Goal: Task Accomplishment & Management: Manage account settings

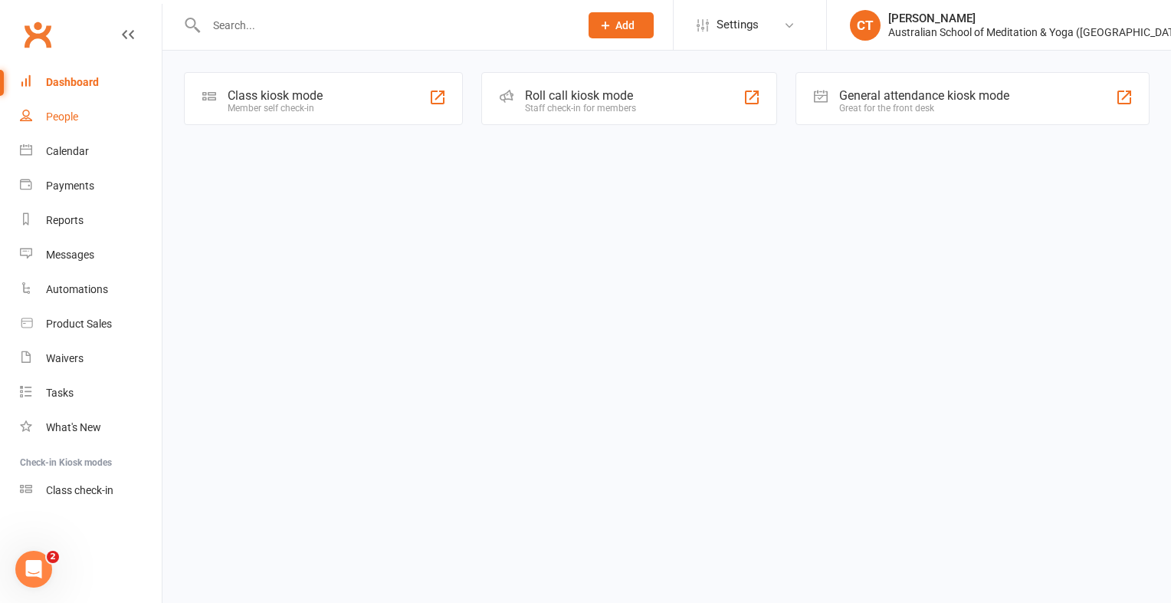
click at [60, 117] on div "People" at bounding box center [62, 116] width 32 height 12
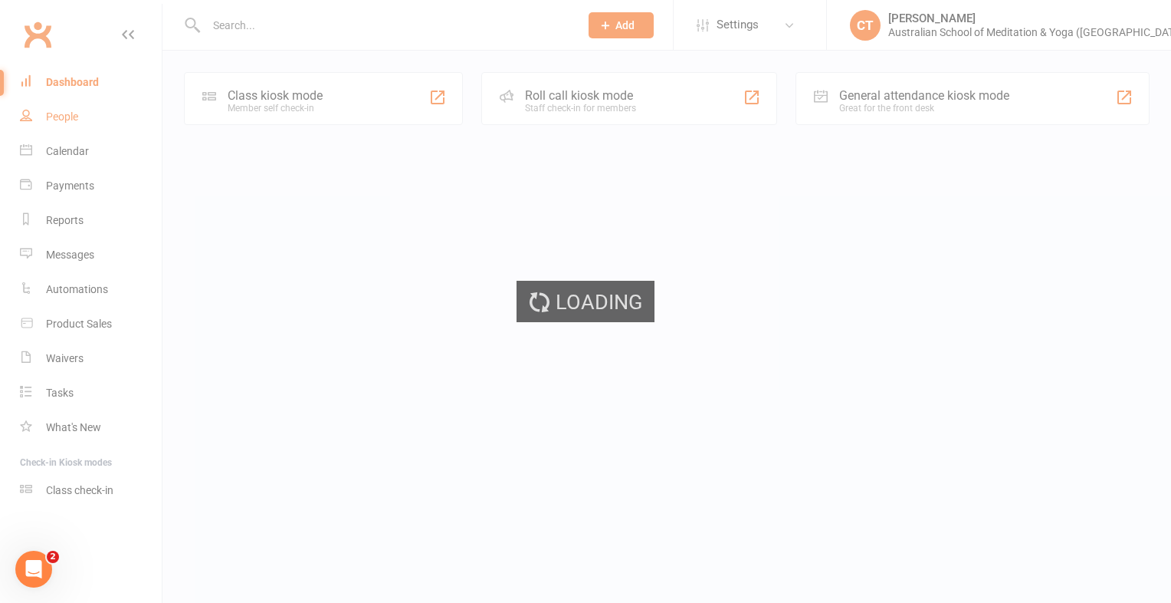
select select "100"
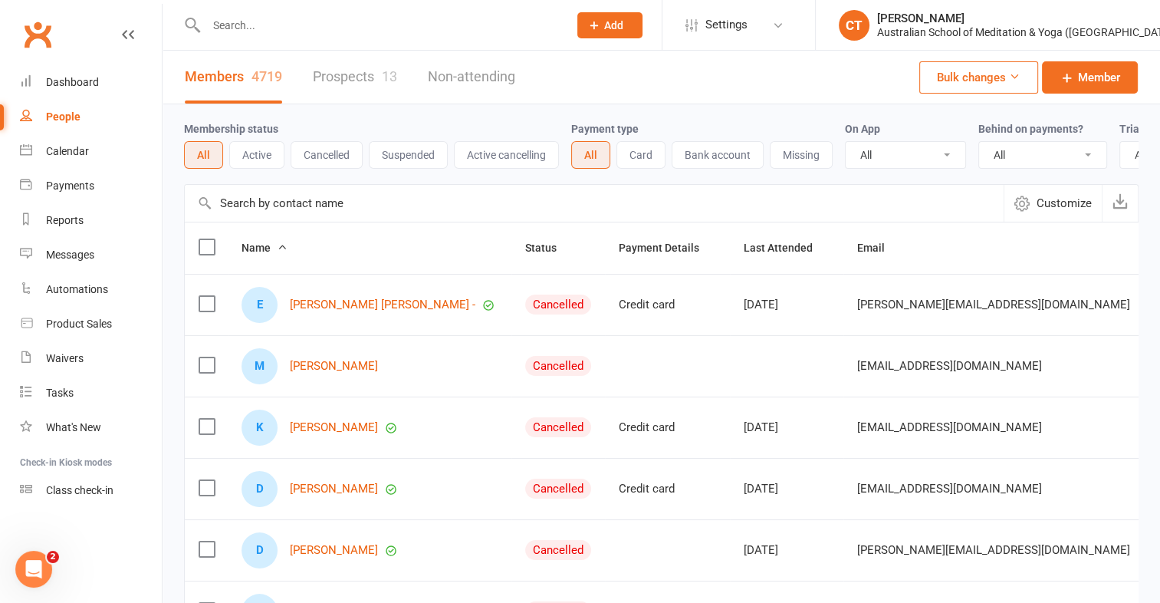
click at [256, 28] on input "text" at bounding box center [380, 25] width 356 height 21
click at [91, 324] on div "Product Sales" at bounding box center [79, 323] width 66 height 12
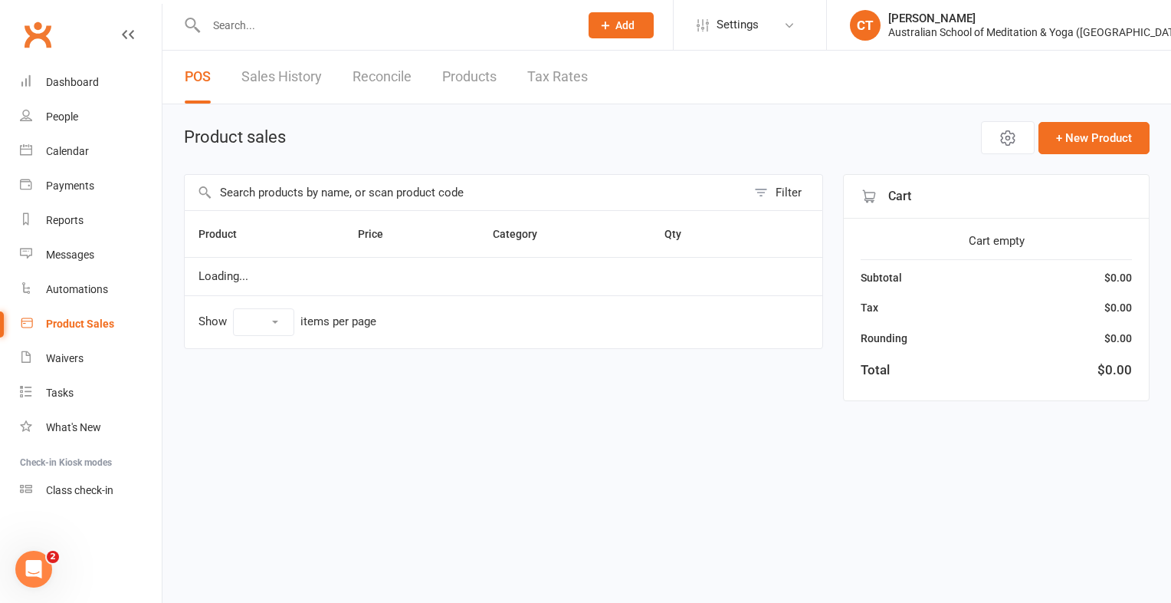
select select "10"
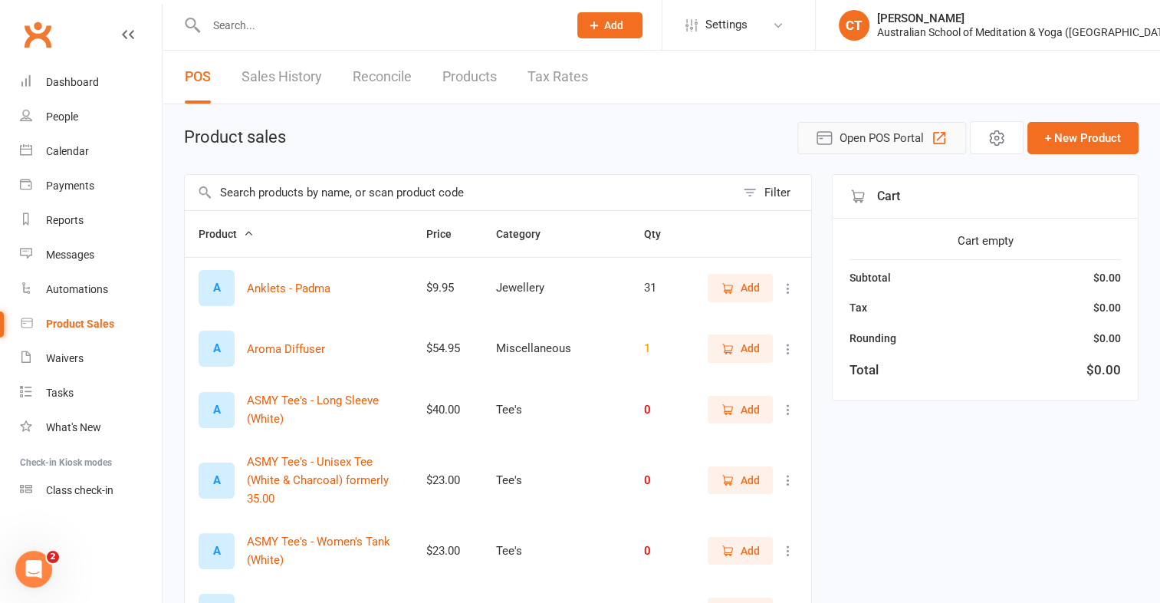
click at [869, 136] on span "Open POS Portal" at bounding box center [881, 138] width 84 height 18
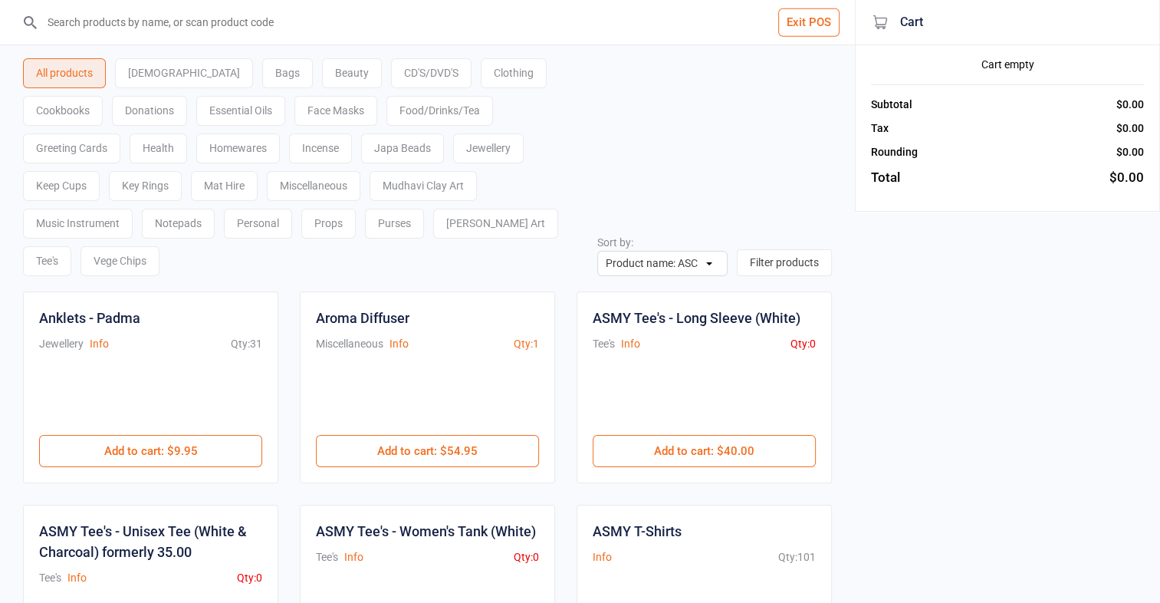
click at [386, 107] on div "Food/Drinks/Tea" at bounding box center [439, 111] width 107 height 30
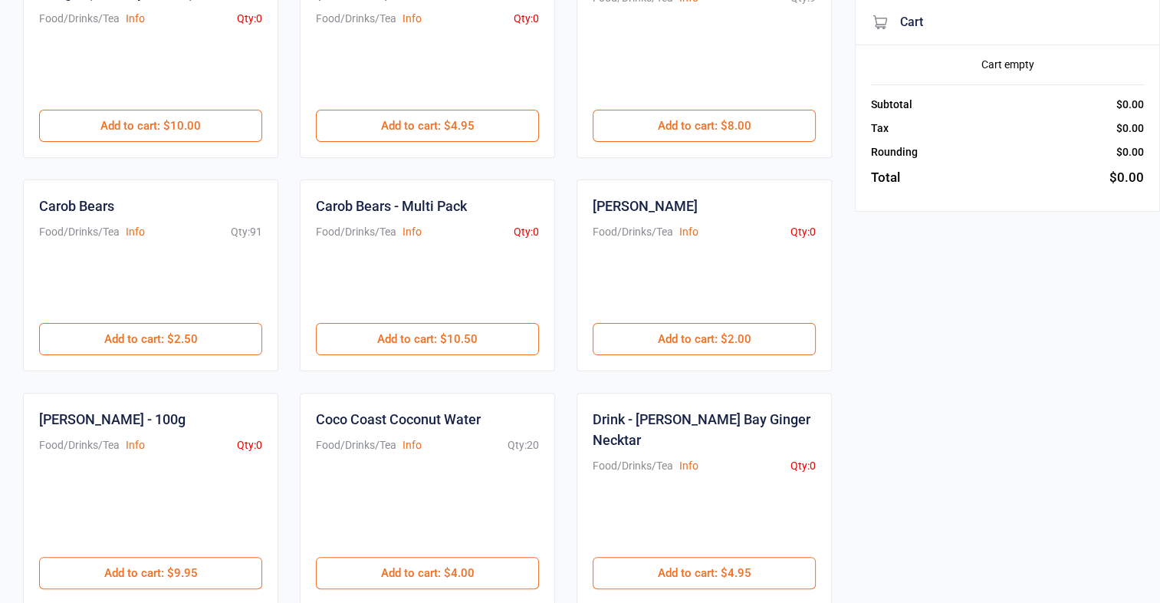
scroll to position [389, 0]
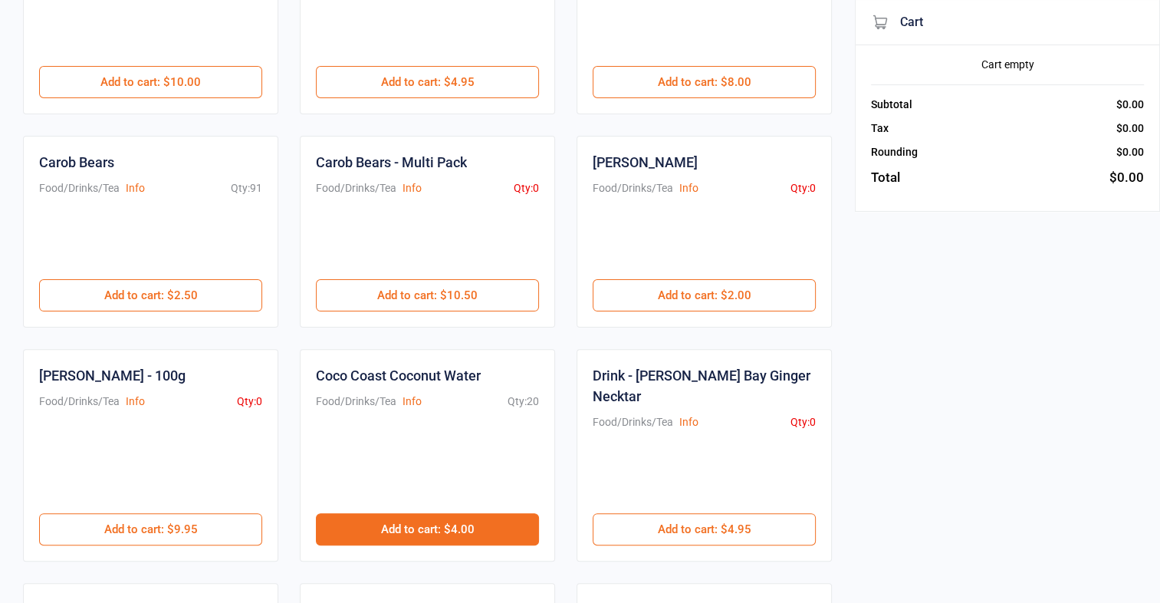
click at [512, 513] on button "Add to cart : $4.00" at bounding box center [427, 529] width 223 height 32
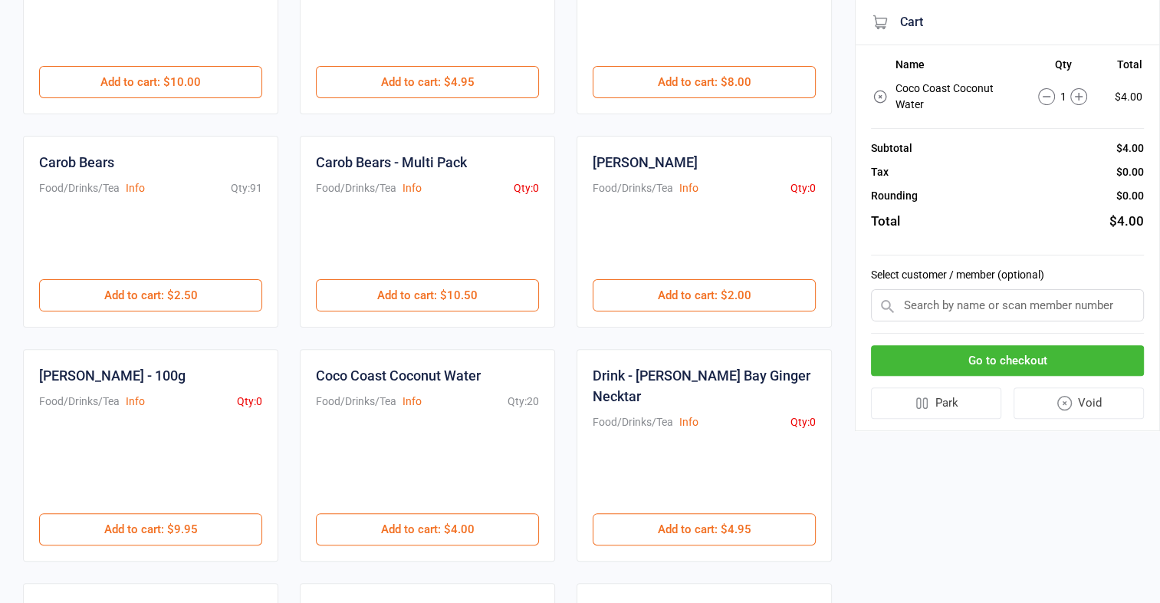
click at [1084, 97] on icon at bounding box center [1078, 96] width 17 height 17
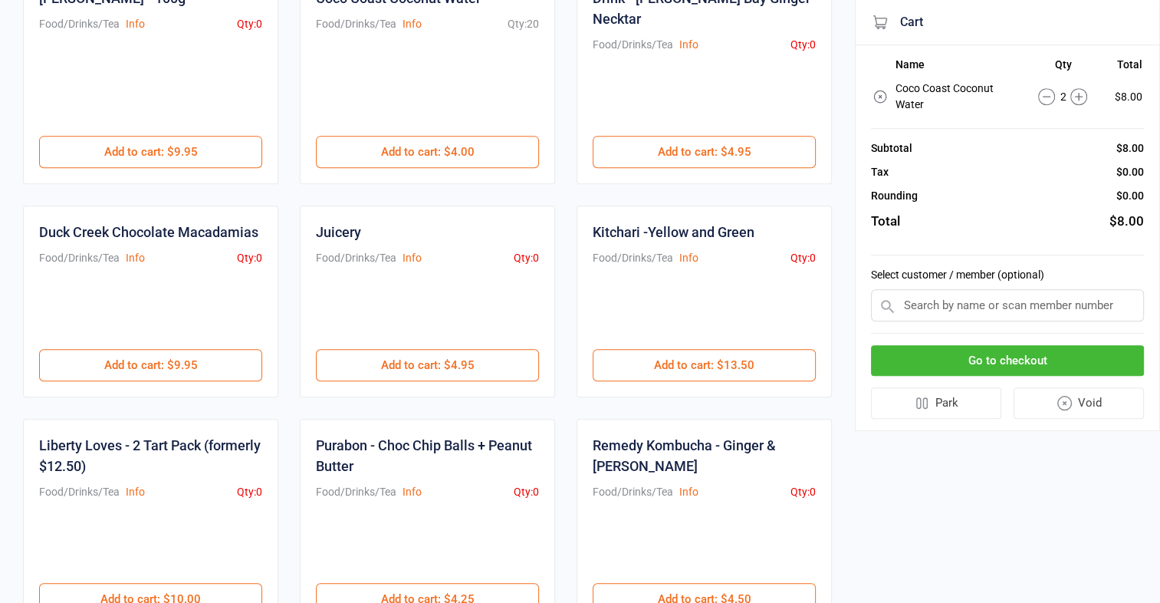
scroll to position [814, 0]
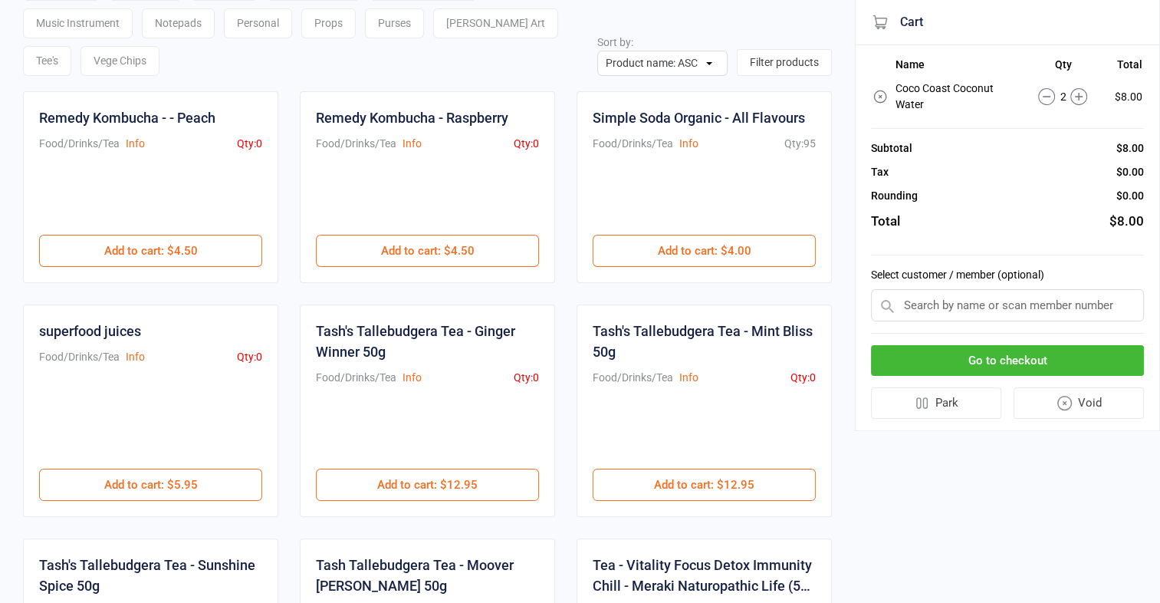
scroll to position [176, 0]
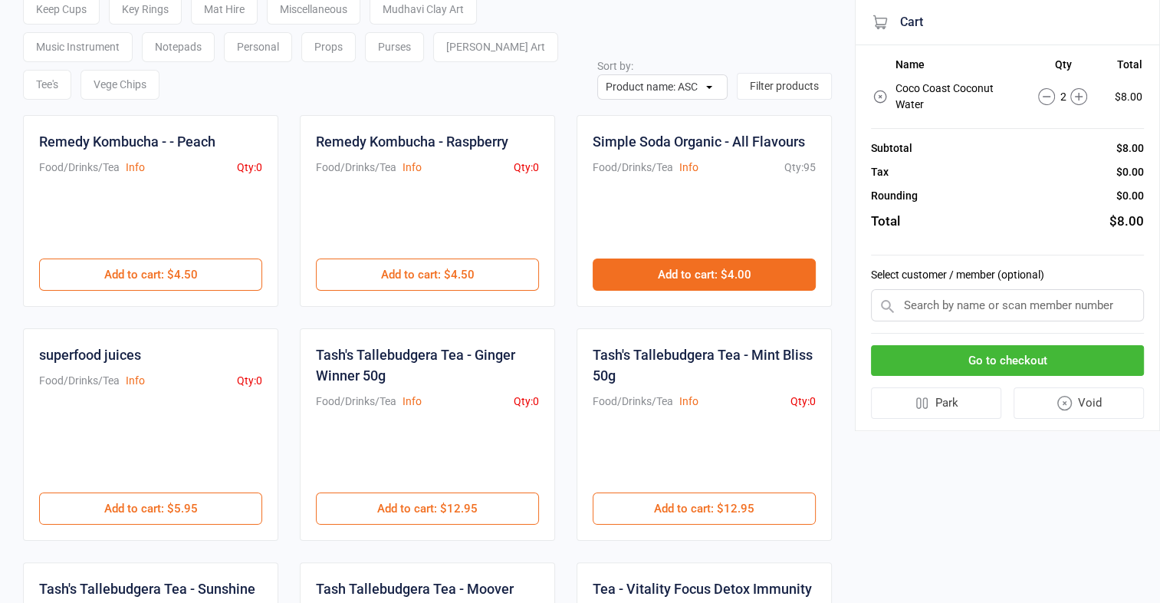
click at [696, 258] on button "Add to cart : $4.00" at bounding box center [704, 274] width 223 height 32
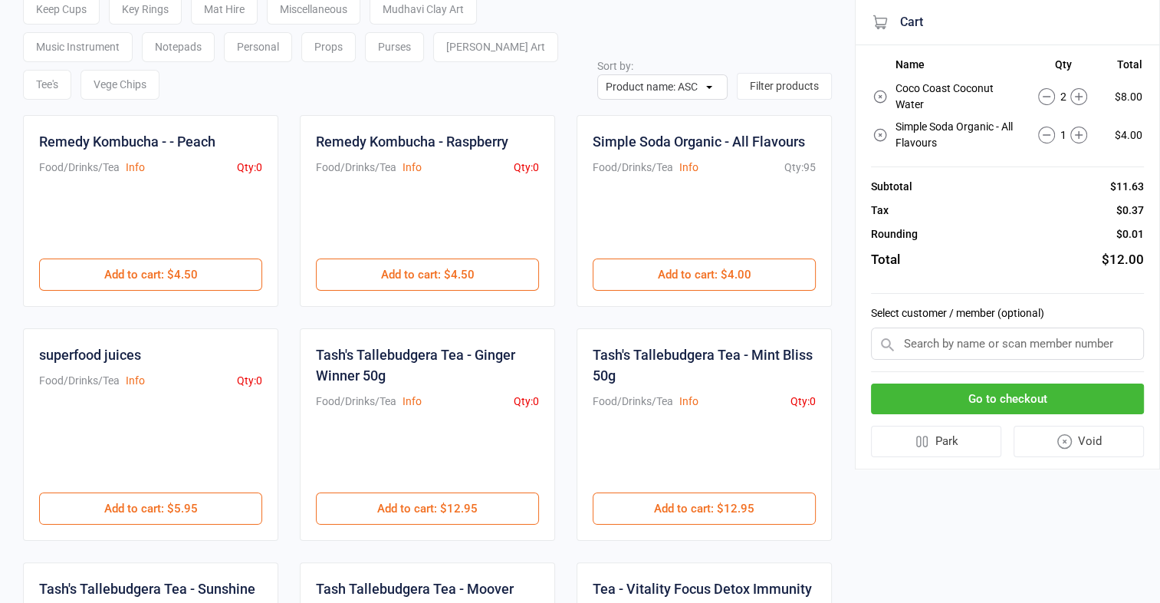
click at [1082, 138] on icon at bounding box center [1078, 134] width 17 height 17
click at [1076, 136] on icon at bounding box center [1078, 134] width 17 height 17
click at [1010, 388] on button "Go to checkout" at bounding box center [1007, 398] width 273 height 31
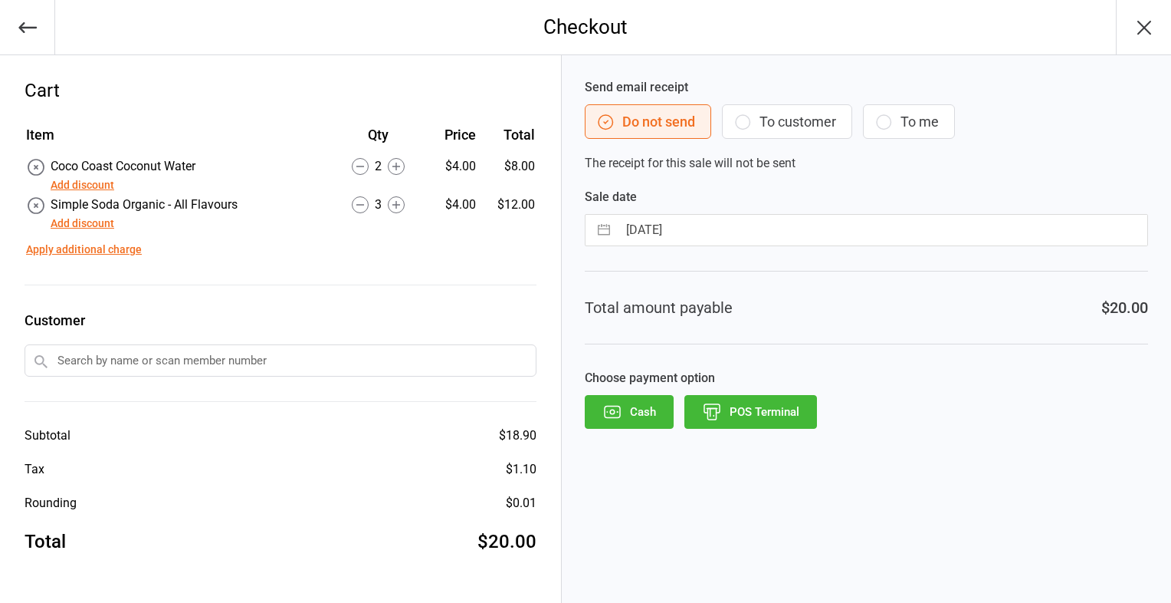
click at [757, 417] on button "POS Terminal" at bounding box center [751, 412] width 133 height 34
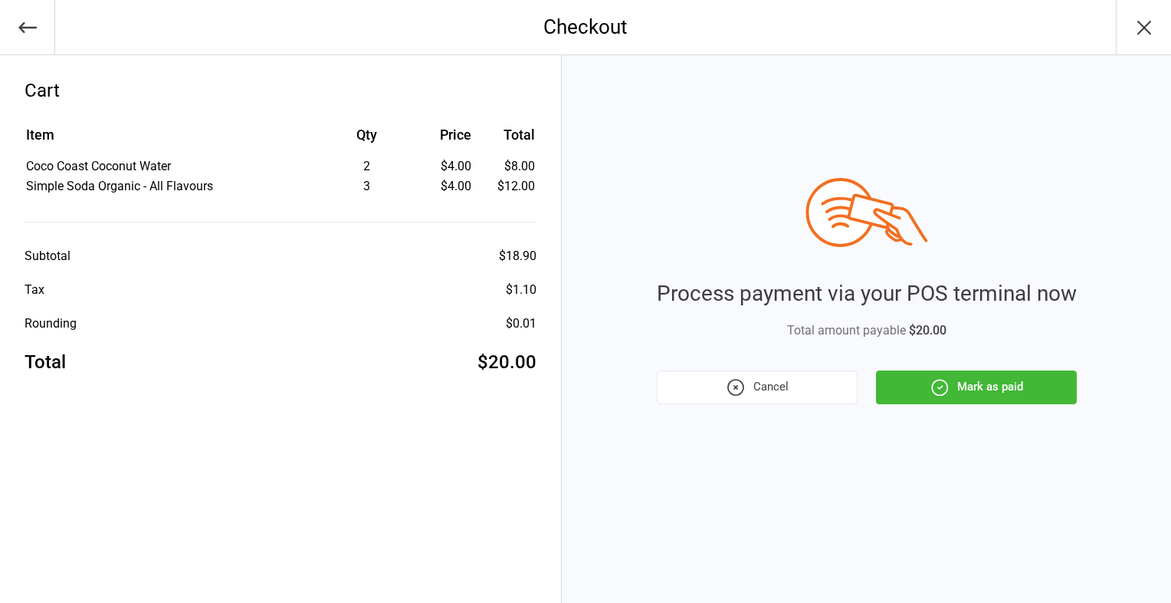
click at [967, 389] on button "Mark as paid" at bounding box center [976, 387] width 201 height 34
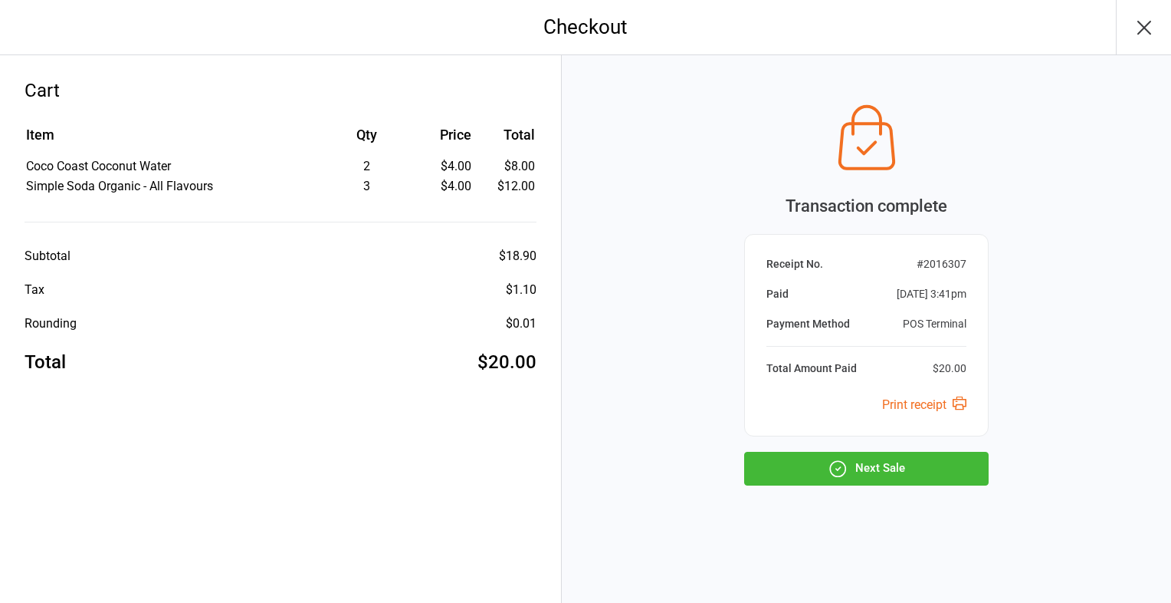
click at [865, 477] on button "Next Sale" at bounding box center [866, 469] width 245 height 34
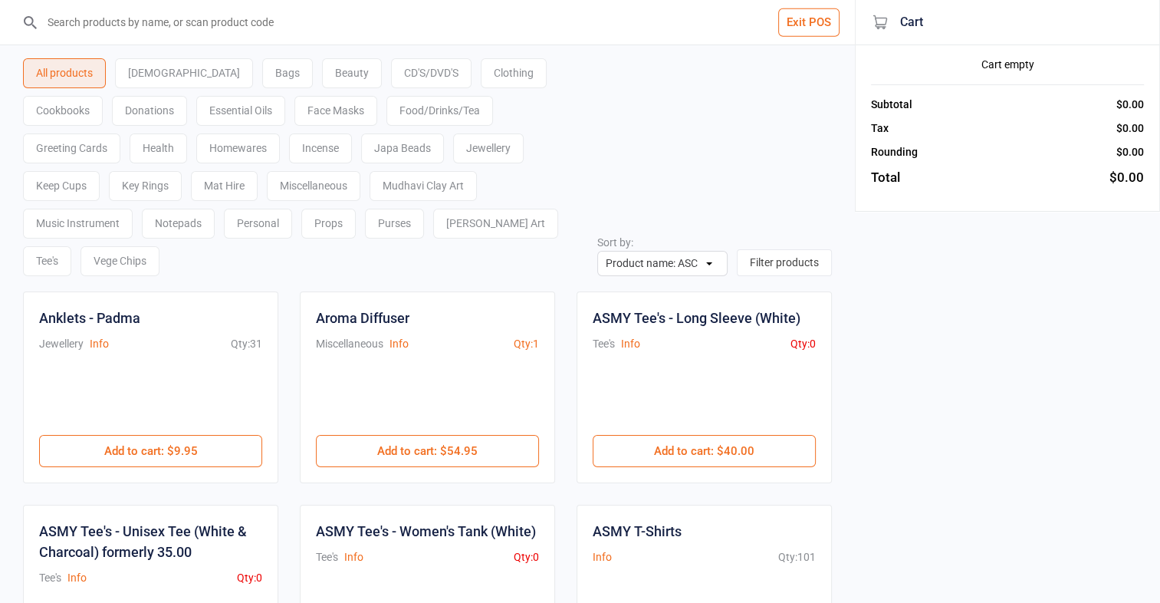
click at [807, 28] on button "Exit POS" at bounding box center [808, 22] width 61 height 28
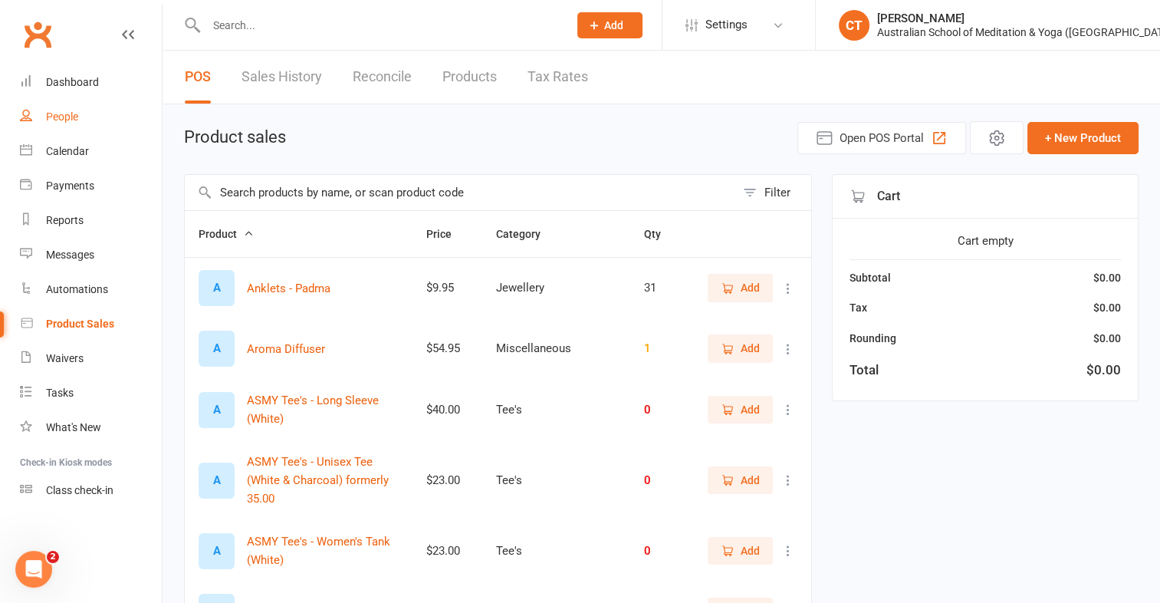
click at [63, 117] on div "People" at bounding box center [62, 116] width 32 height 12
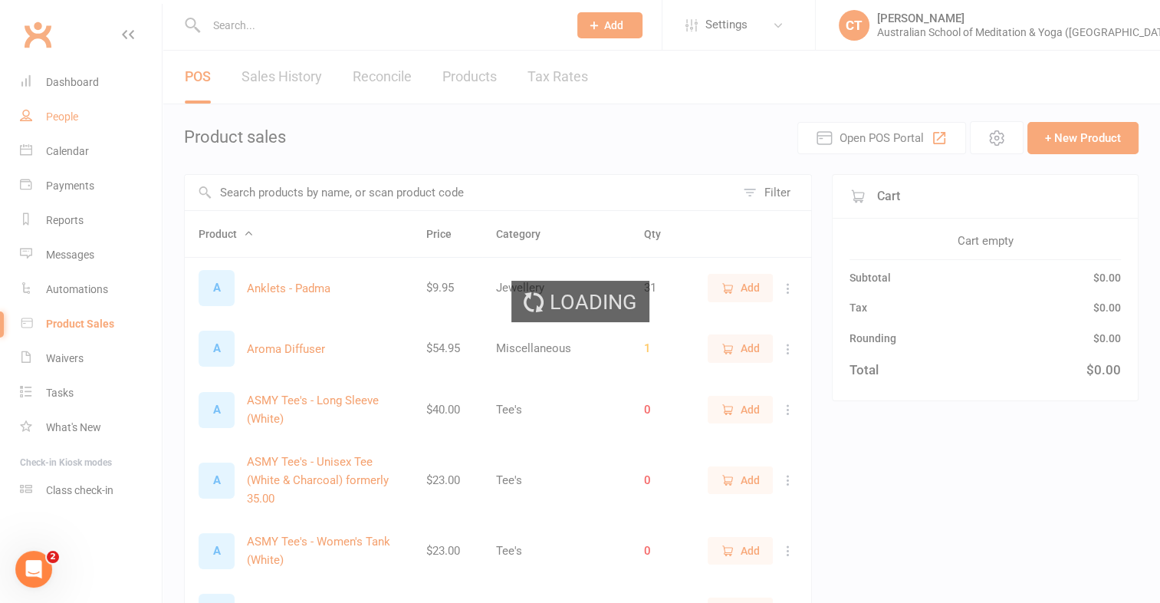
select select "100"
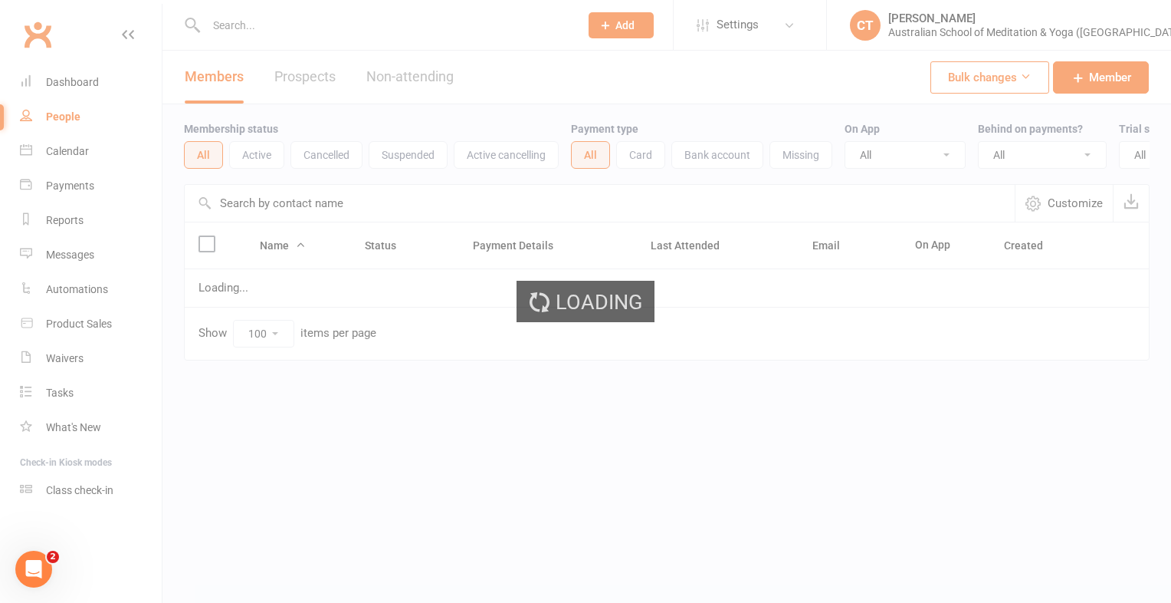
click at [239, 28] on input "text" at bounding box center [385, 25] width 367 height 21
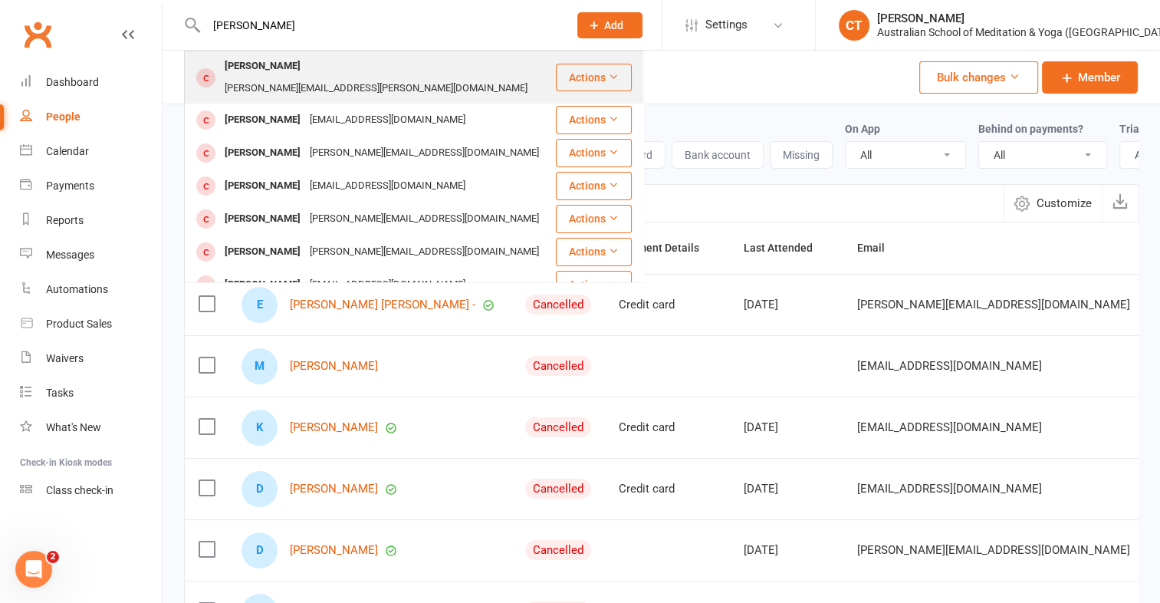
type input "chris donaldson"
click at [382, 77] on div "chris.donaldson@bigpond.com" at bounding box center [376, 88] width 312 height 22
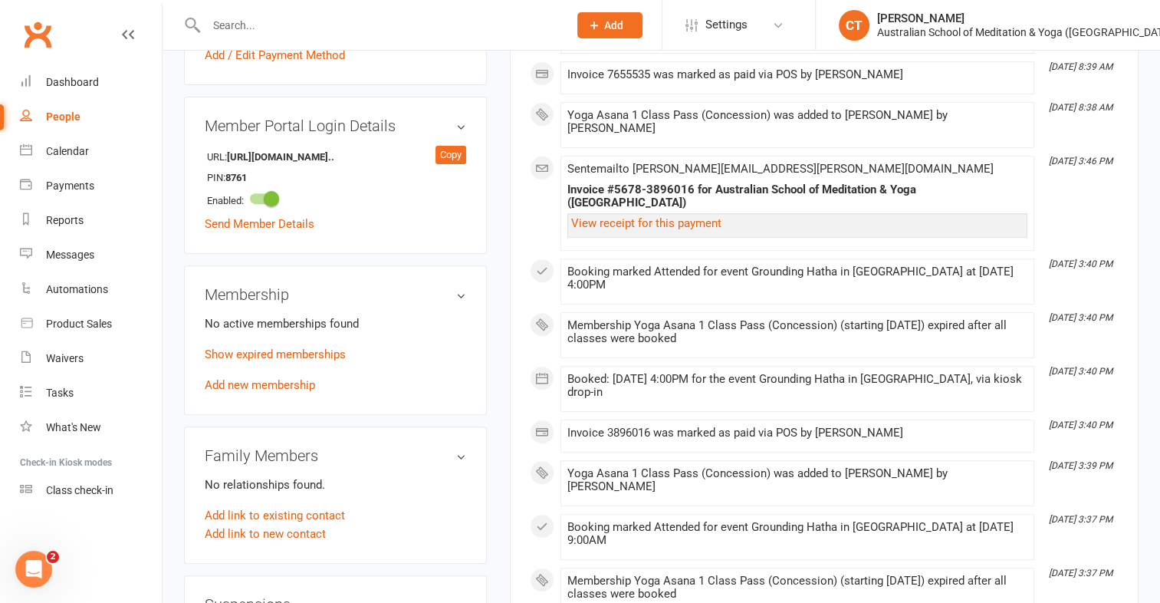
scroll to position [540, 0]
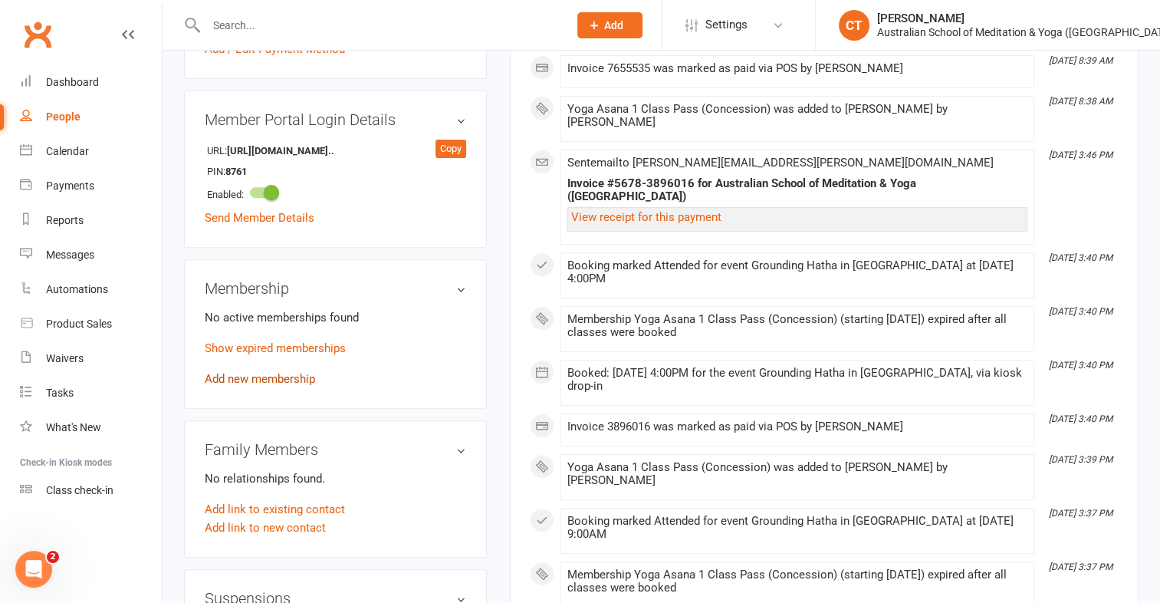
click at [279, 372] on link "Add new membership" at bounding box center [260, 379] width 110 height 14
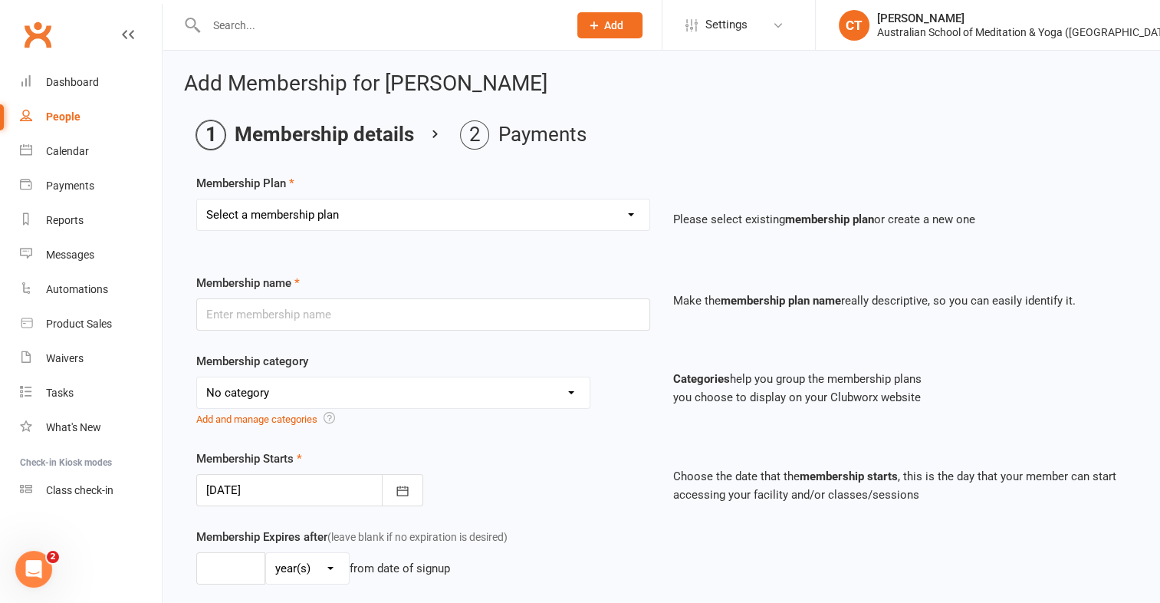
click at [629, 214] on select "Select a membership plan First Time Intro Offer (1 month Unlimited Meditation &…" at bounding box center [423, 214] width 452 height 31
select select "5"
click at [197, 199] on select "Select a membership plan First Time Intro Offer (1 month Unlimited Meditation &…" at bounding box center [423, 214] width 452 height 31
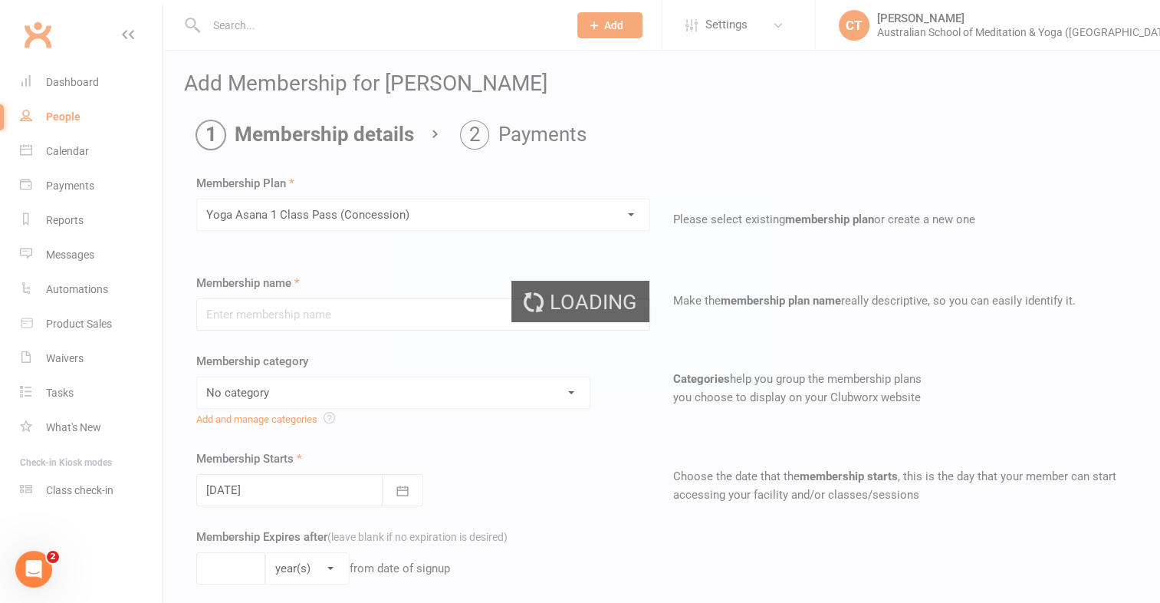
type input "Yoga Asana 1 Class Pass (Concession)"
select select "4"
type input "3"
select select "2"
type input "1"
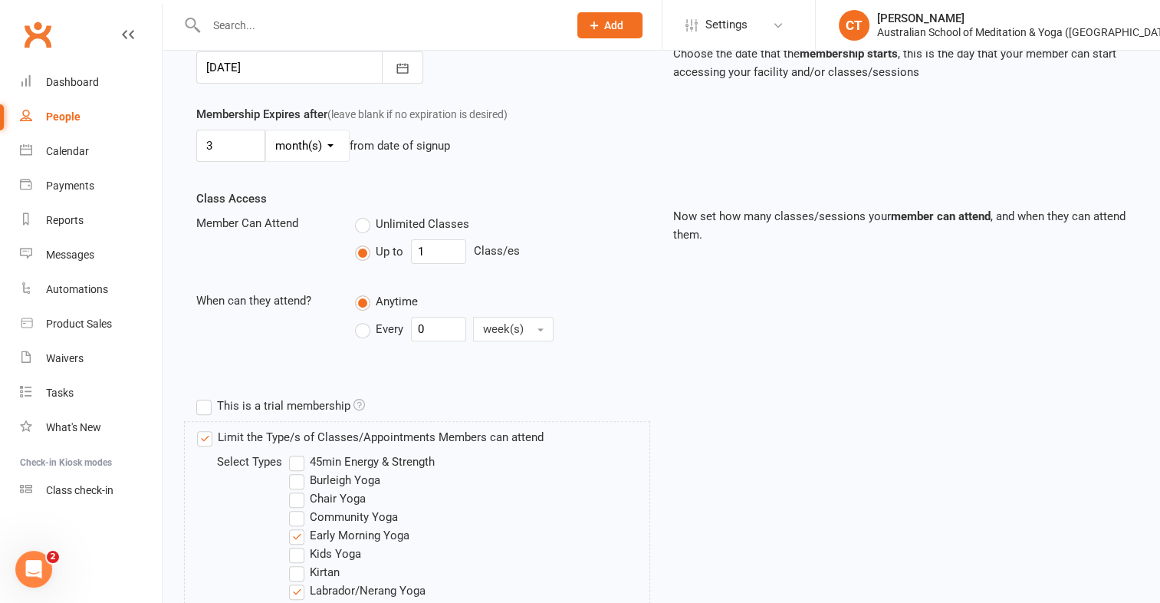
scroll to position [782, 0]
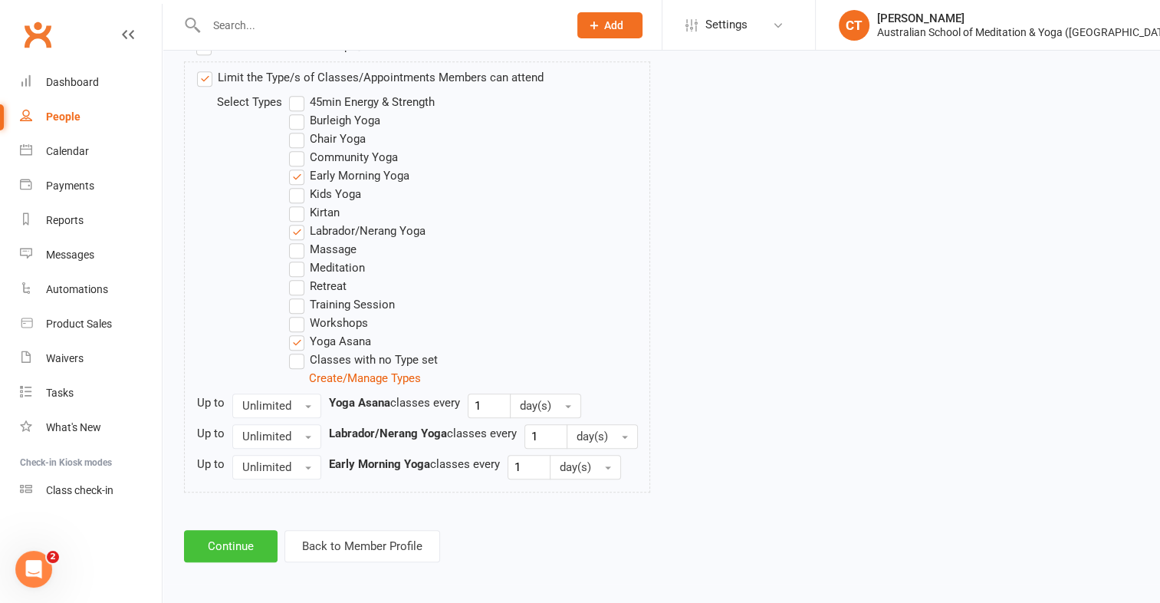
click at [252, 540] on button "Continue" at bounding box center [231, 546] width 94 height 32
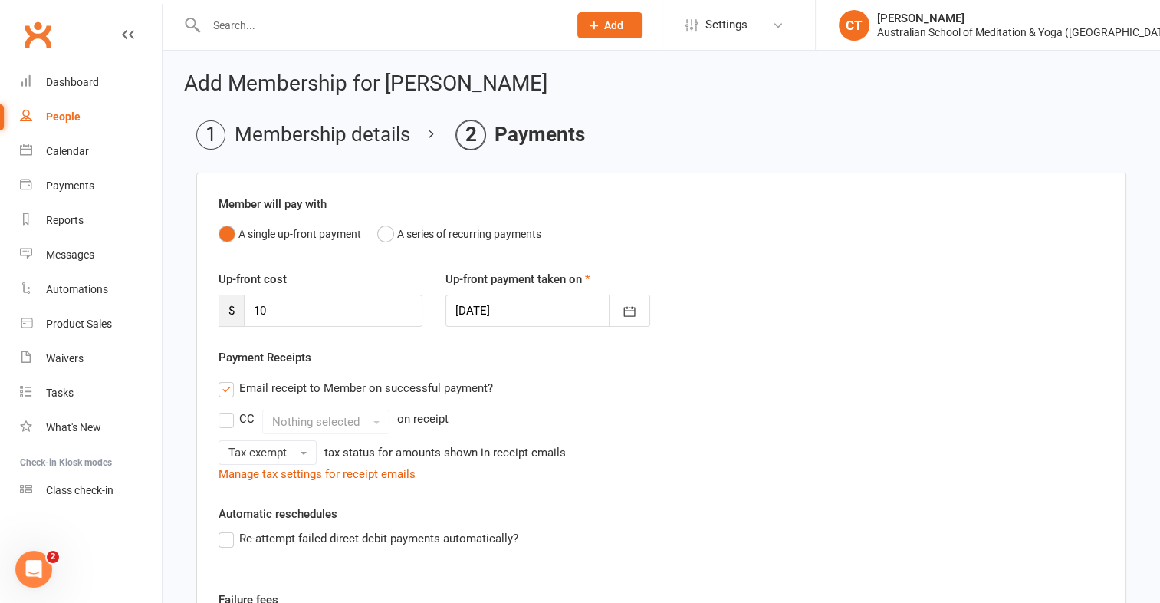
scroll to position [291, 0]
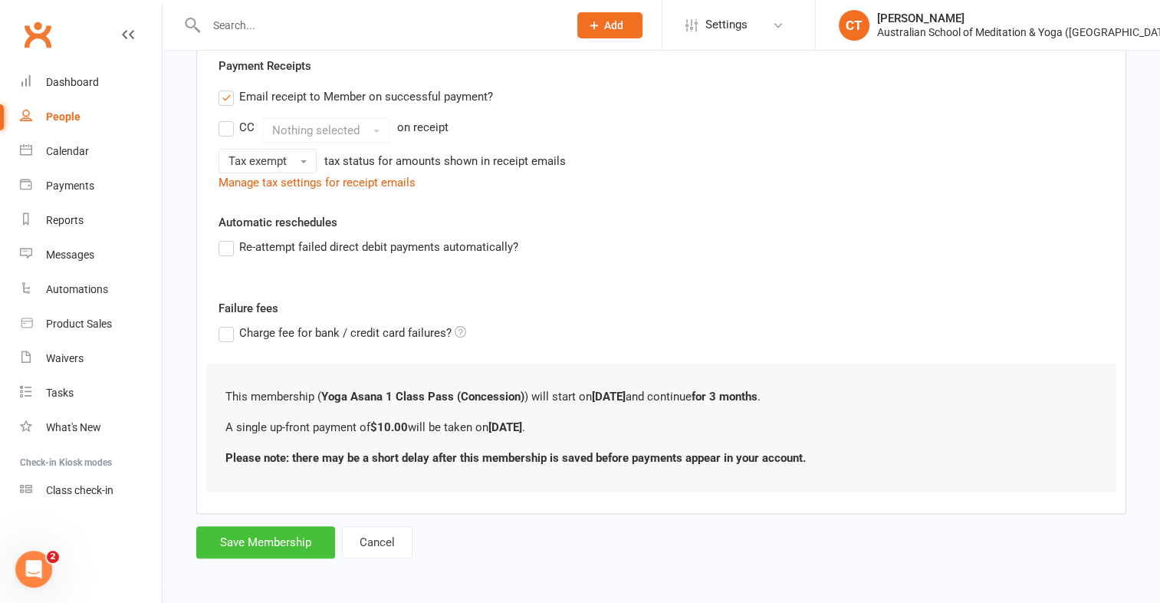
click at [282, 543] on button "Save Membership" at bounding box center [265, 542] width 139 height 32
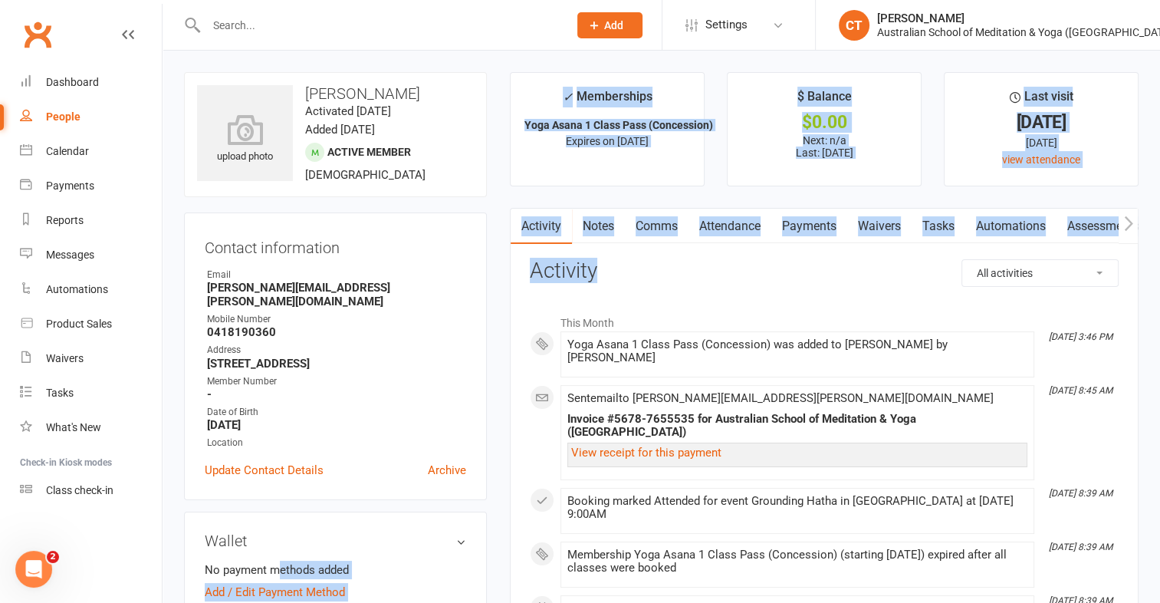
drag, startPoint x: 282, startPoint y: 544, endPoint x: 812, endPoint y: 246, distance: 607.5
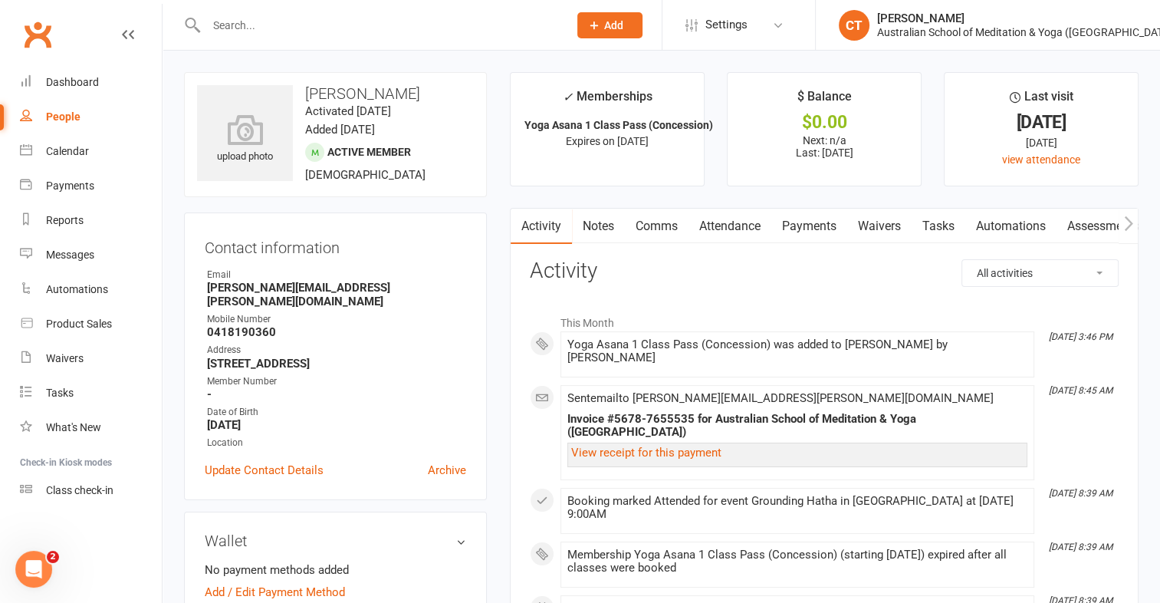
click at [806, 229] on link "Payments" at bounding box center [809, 226] width 76 height 35
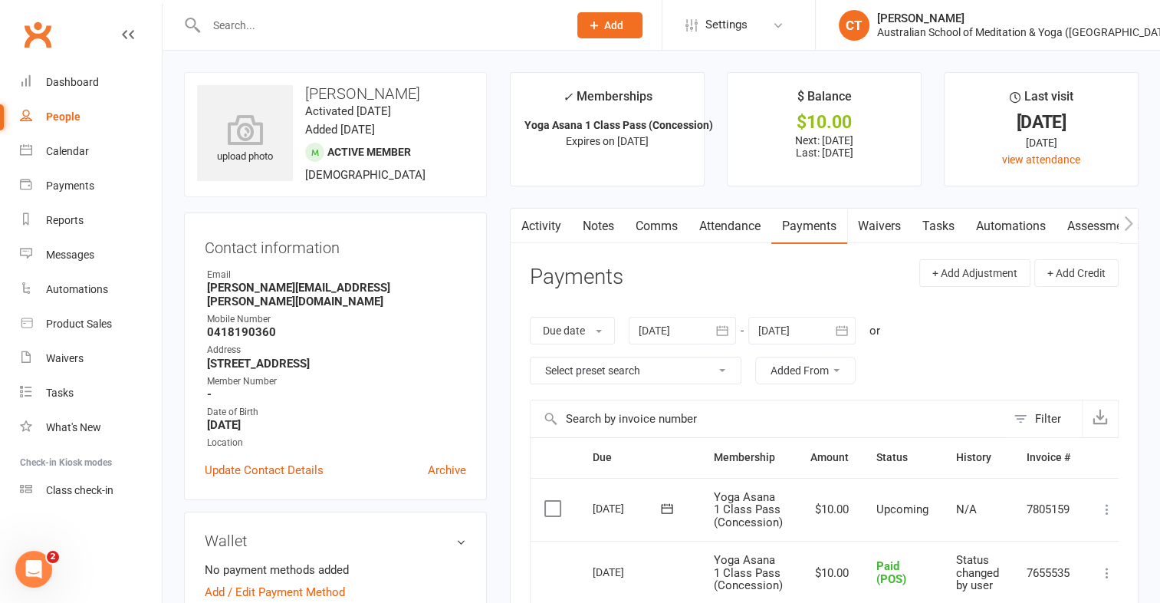
click at [556, 507] on label at bounding box center [554, 508] width 21 height 15
click at [554, 501] on input "checkbox" at bounding box center [549, 501] width 10 height 0
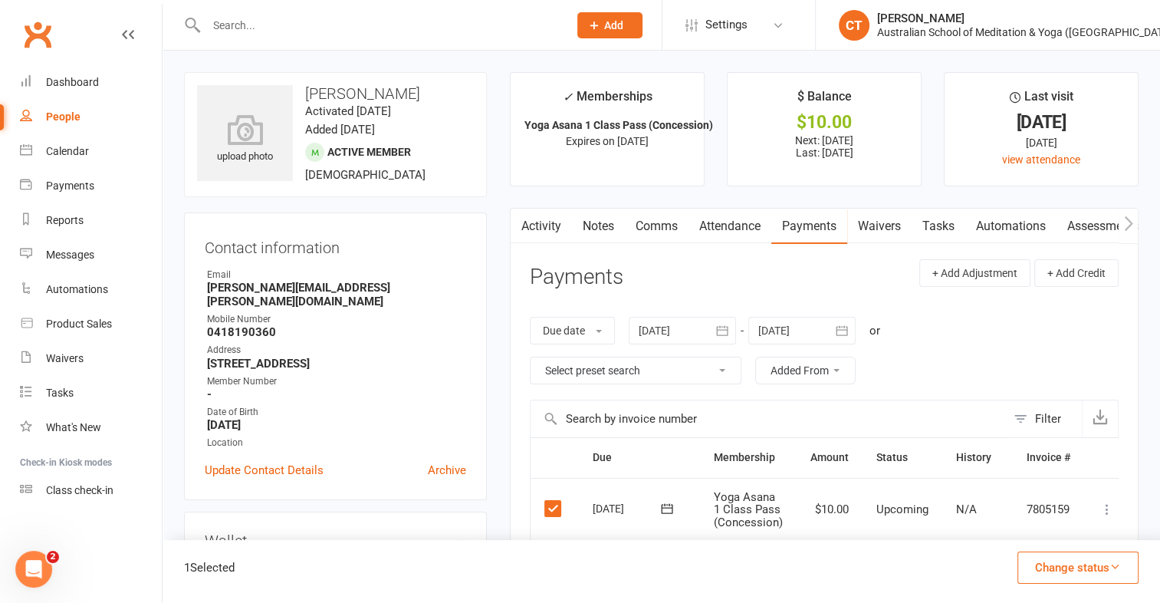
click at [1117, 570] on icon "button" at bounding box center [1114, 565] width 11 height 11
click at [1059, 461] on link "Paid (POS)" at bounding box center [1062, 464] width 152 height 31
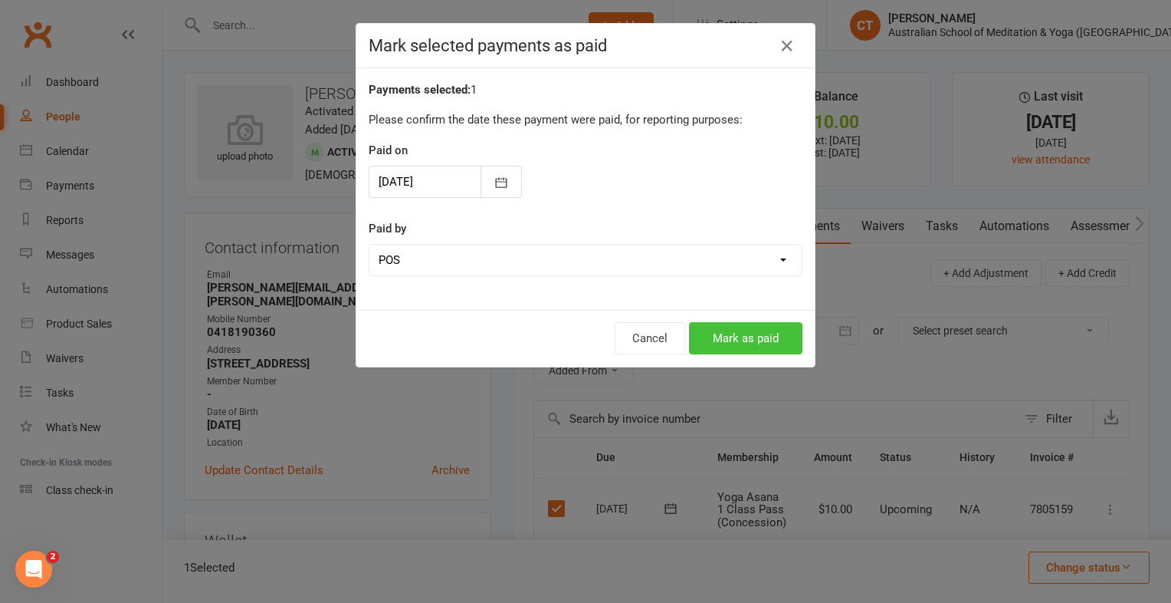
click at [771, 335] on button "Mark as paid" at bounding box center [745, 338] width 113 height 32
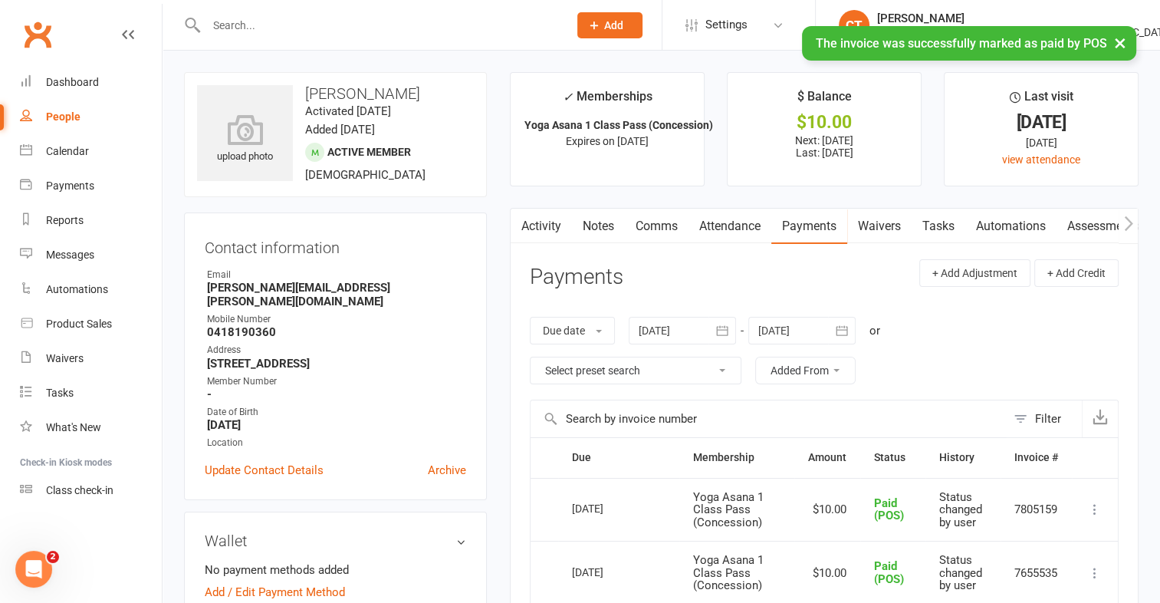
click at [70, 112] on div "People" at bounding box center [63, 116] width 34 height 12
select select "100"
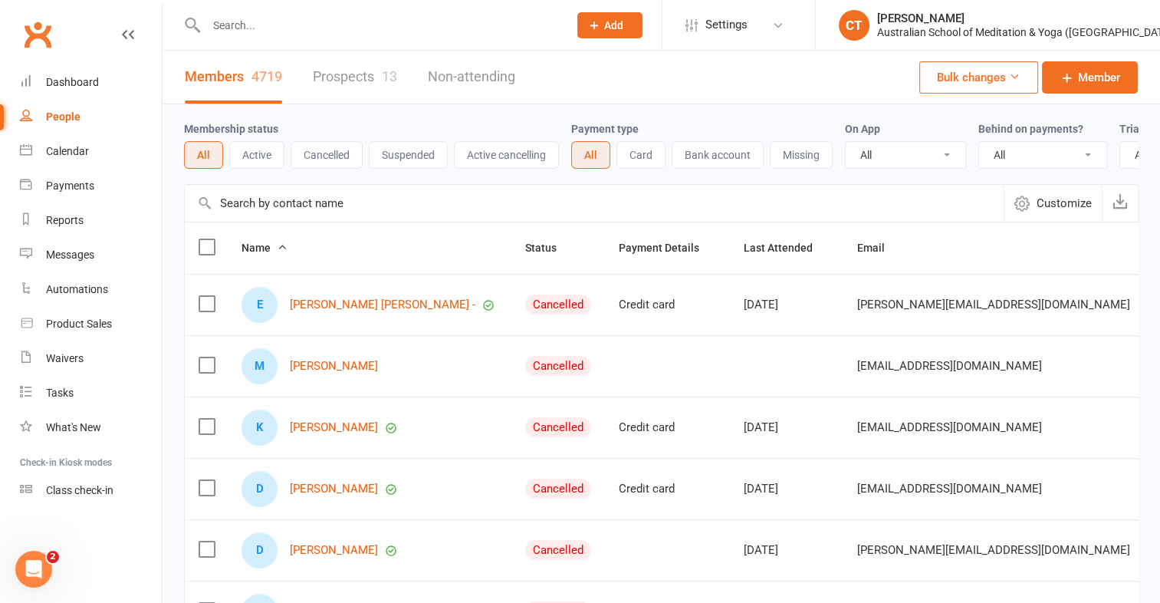
click at [242, 28] on input "text" at bounding box center [380, 25] width 356 height 21
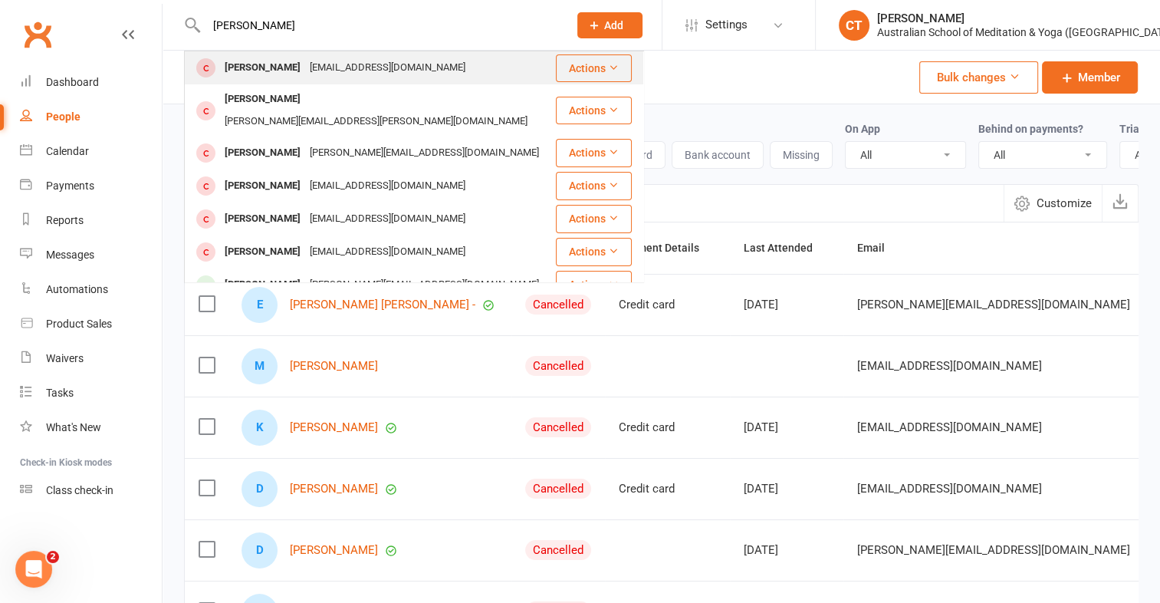
type input "[PERSON_NAME]"
click at [282, 70] on div "[PERSON_NAME]" at bounding box center [262, 68] width 85 height 22
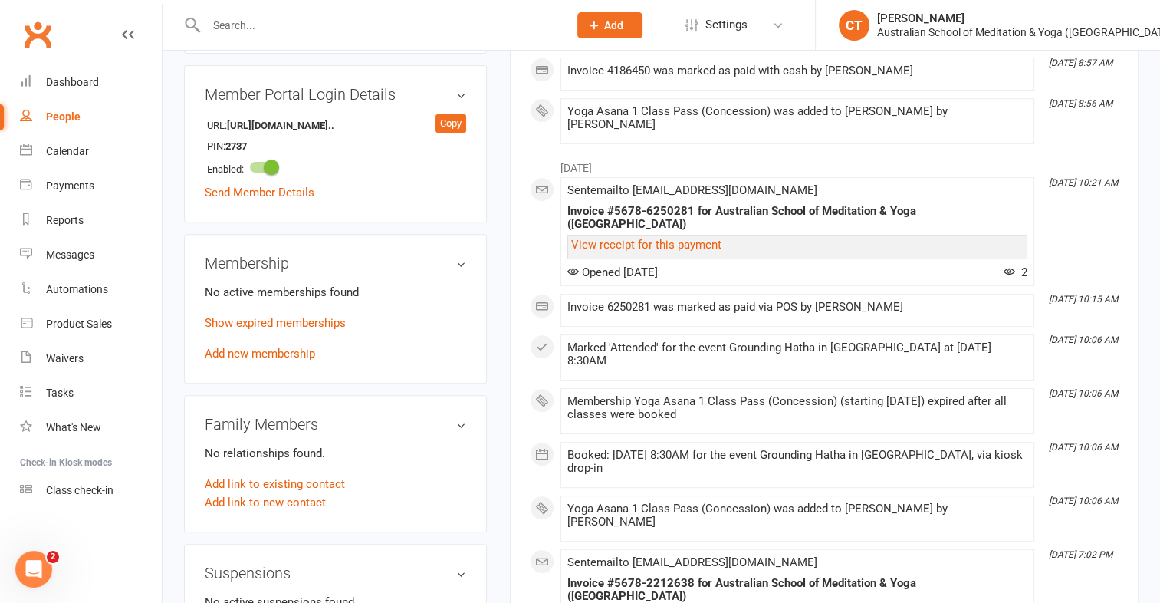
scroll to position [570, 0]
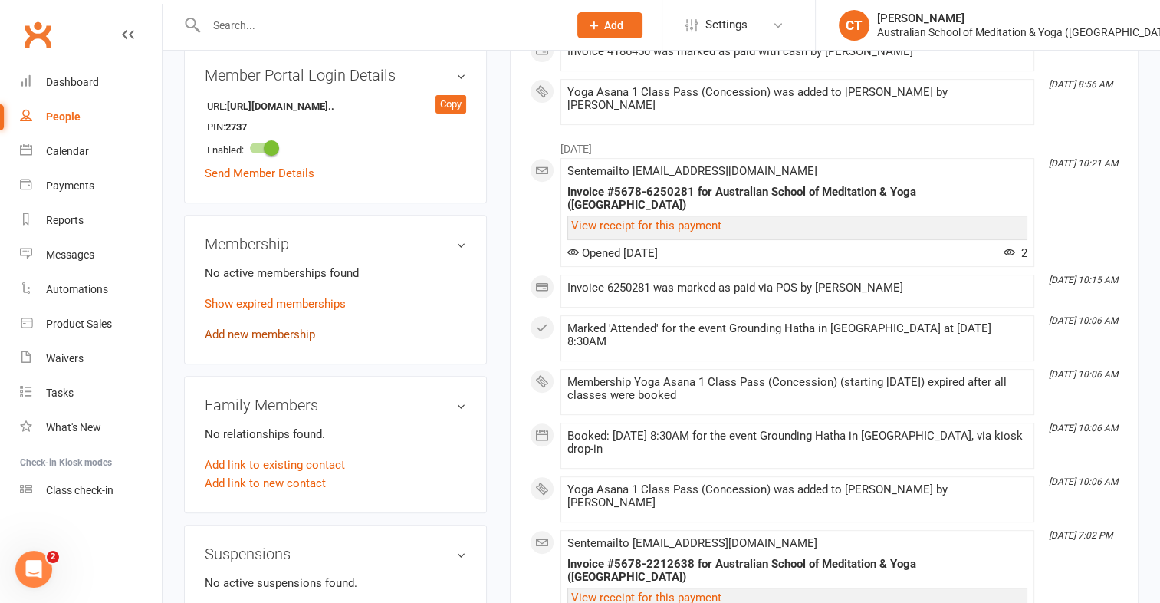
click at [255, 337] on link "Add new membership" at bounding box center [260, 334] width 110 height 14
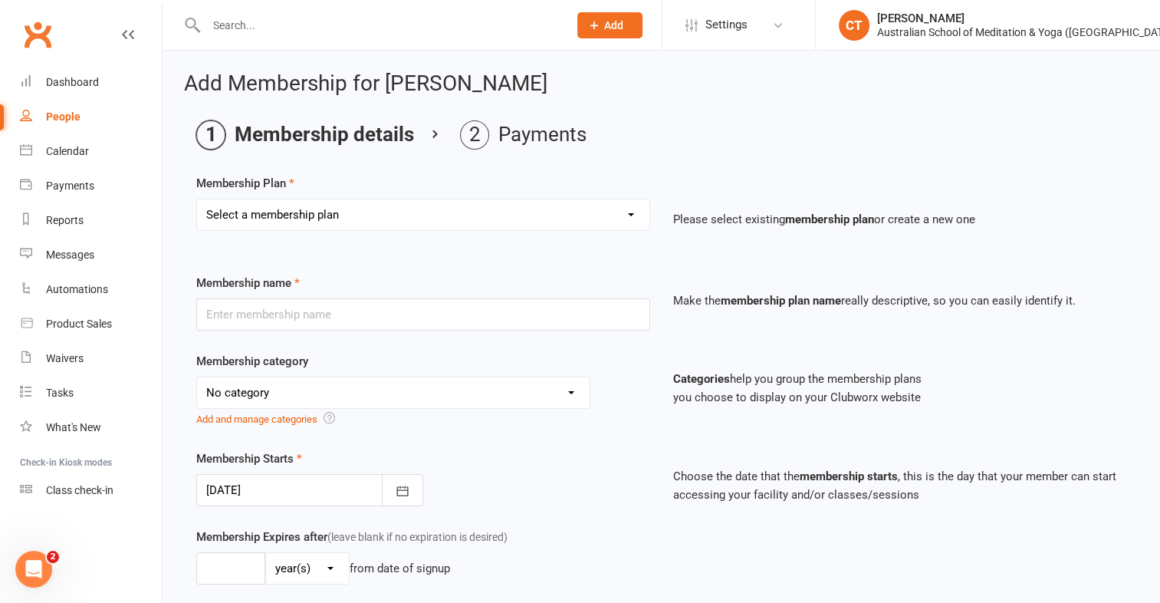
click at [632, 215] on select "Select a membership plan First Time Intro Offer (1 month Unlimited Meditation &…" at bounding box center [423, 214] width 452 height 31
select select "5"
click at [197, 199] on select "Select a membership plan First Time Intro Offer (1 month Unlimited Meditation &…" at bounding box center [423, 214] width 452 height 31
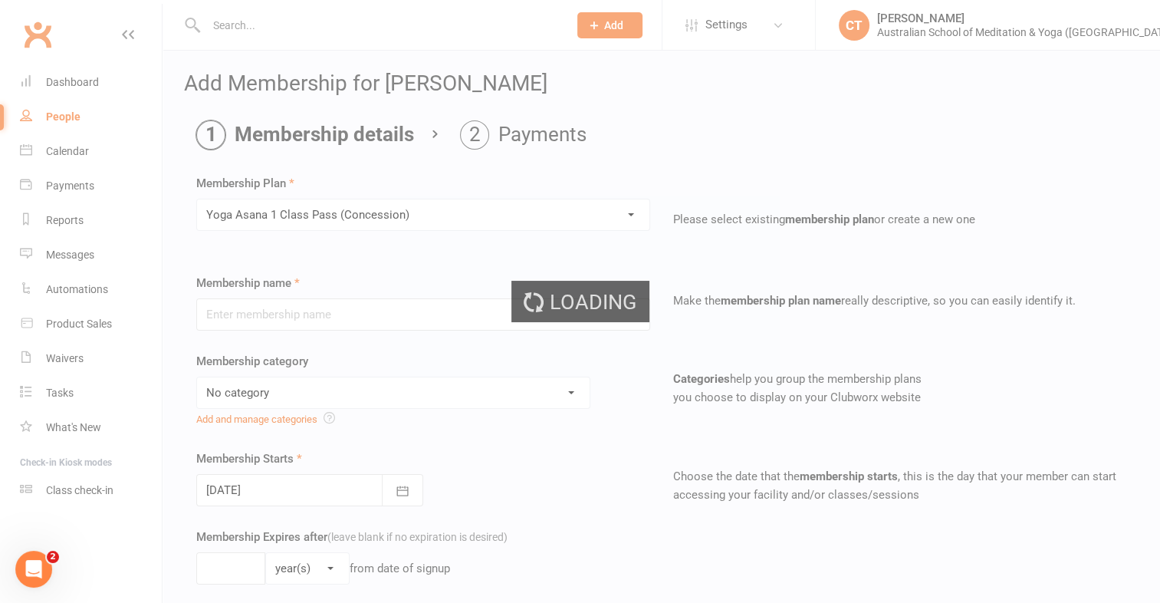
type input "Yoga Asana 1 Class Pass (Concession)"
select select "4"
type input "3"
select select "2"
type input "1"
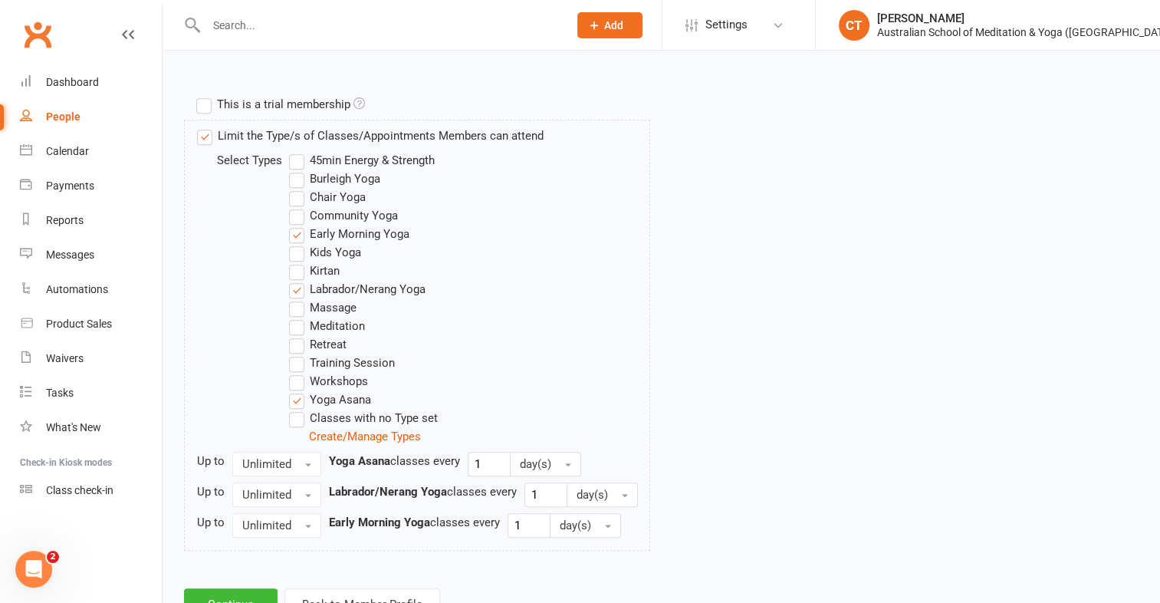
scroll to position [782, 0]
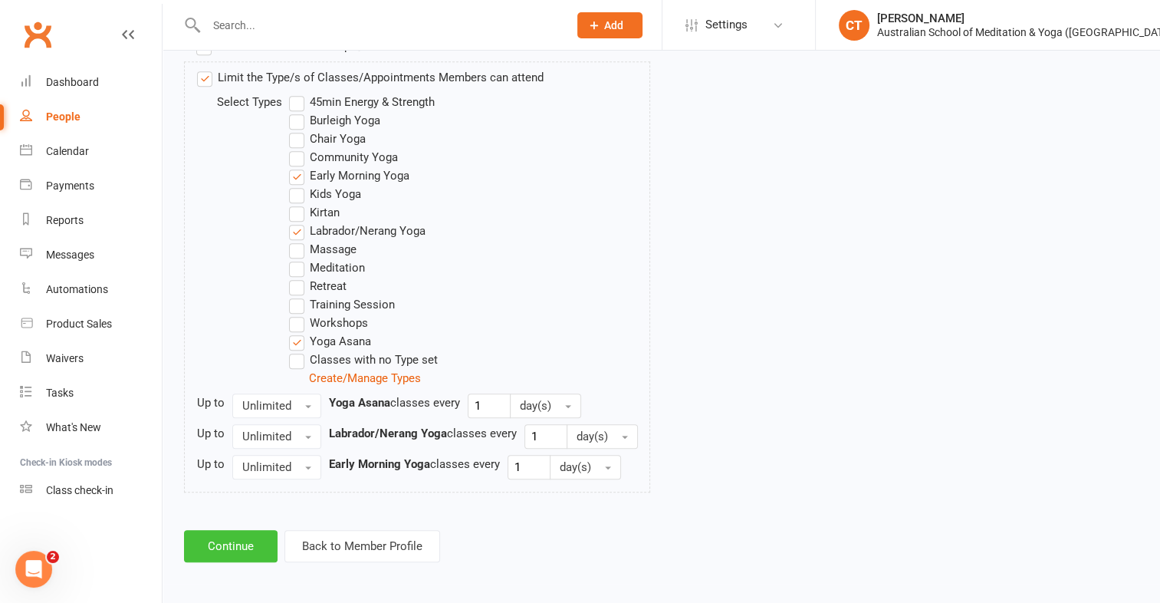
click at [253, 547] on button "Continue" at bounding box center [231, 546] width 94 height 32
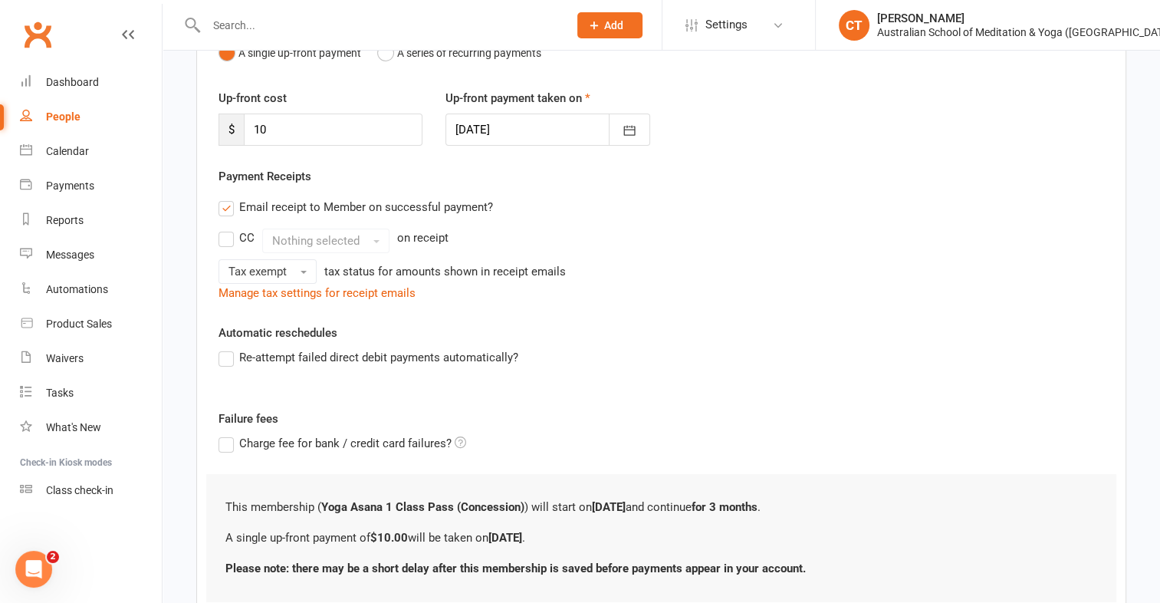
scroll to position [291, 0]
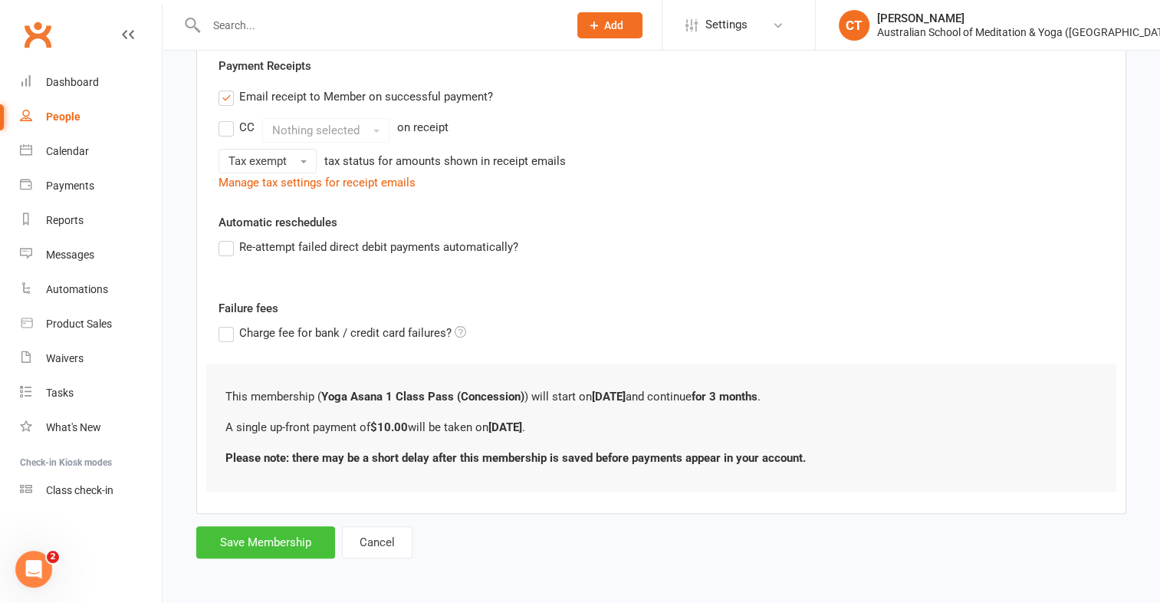
click at [261, 544] on button "Save Membership" at bounding box center [265, 542] width 139 height 32
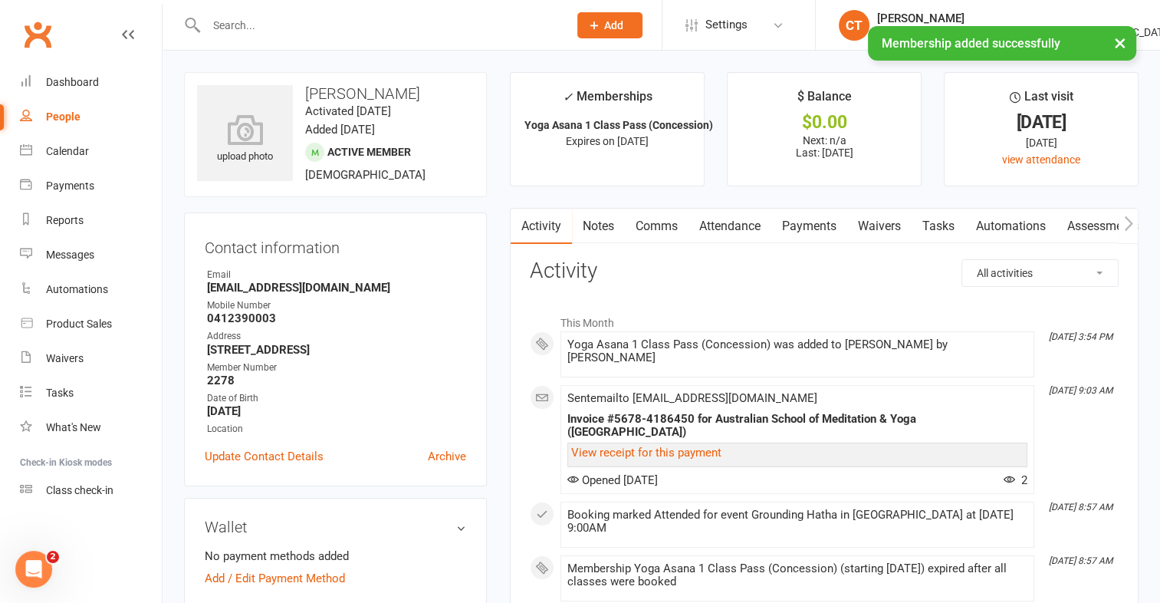
click at [812, 217] on link "Payments" at bounding box center [809, 226] width 76 height 35
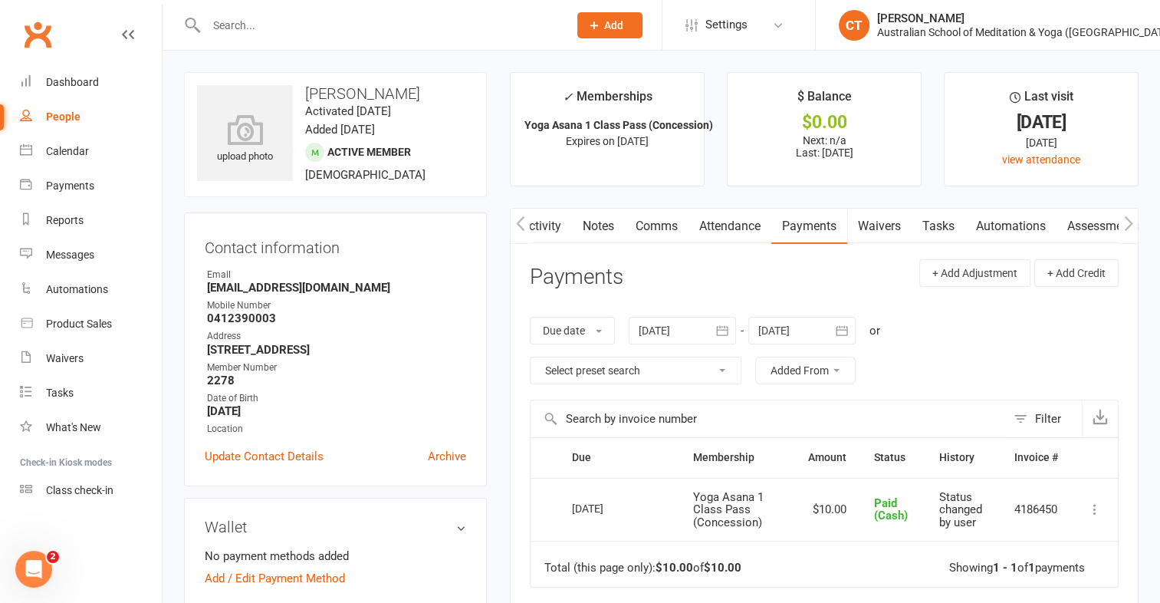
scroll to position [0, 117]
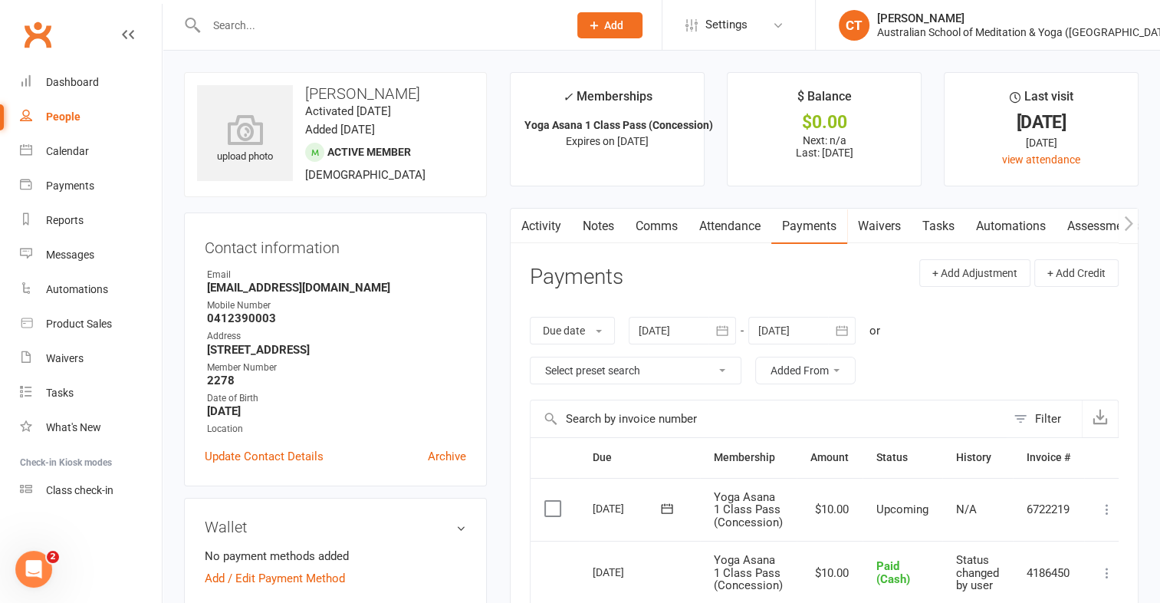
click at [558, 506] on label at bounding box center [554, 508] width 21 height 15
click at [554, 501] on input "checkbox" at bounding box center [549, 501] width 10 height 0
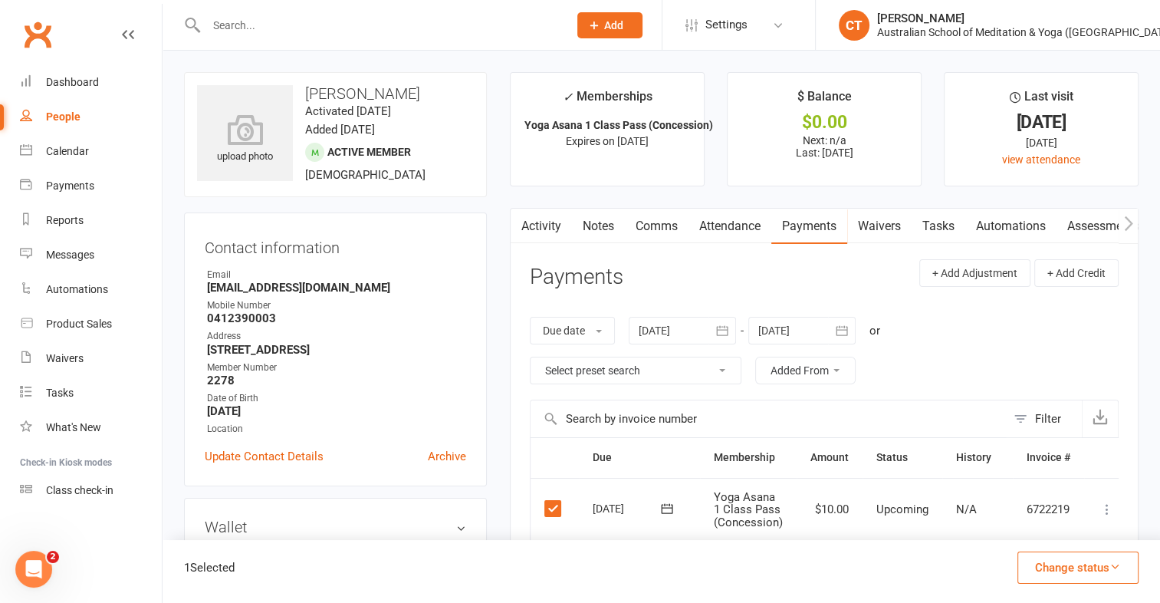
click at [1111, 565] on icon "button" at bounding box center [1114, 565] width 11 height 11
click at [1045, 429] on link "Paid (Cash)" at bounding box center [1062, 434] width 152 height 31
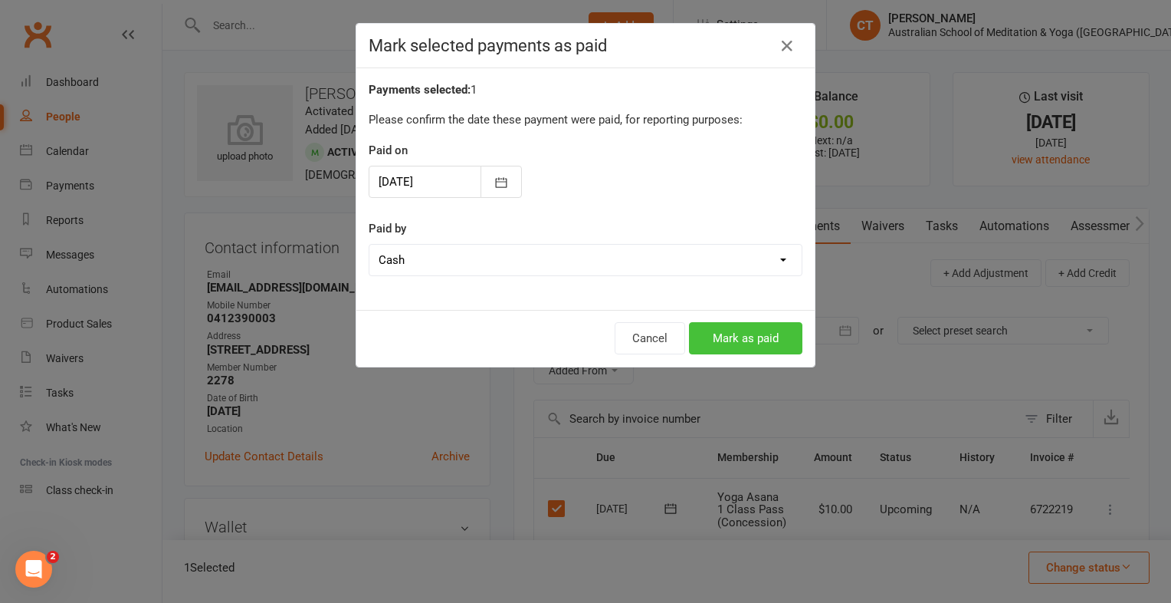
click at [768, 343] on button "Mark as paid" at bounding box center [745, 338] width 113 height 32
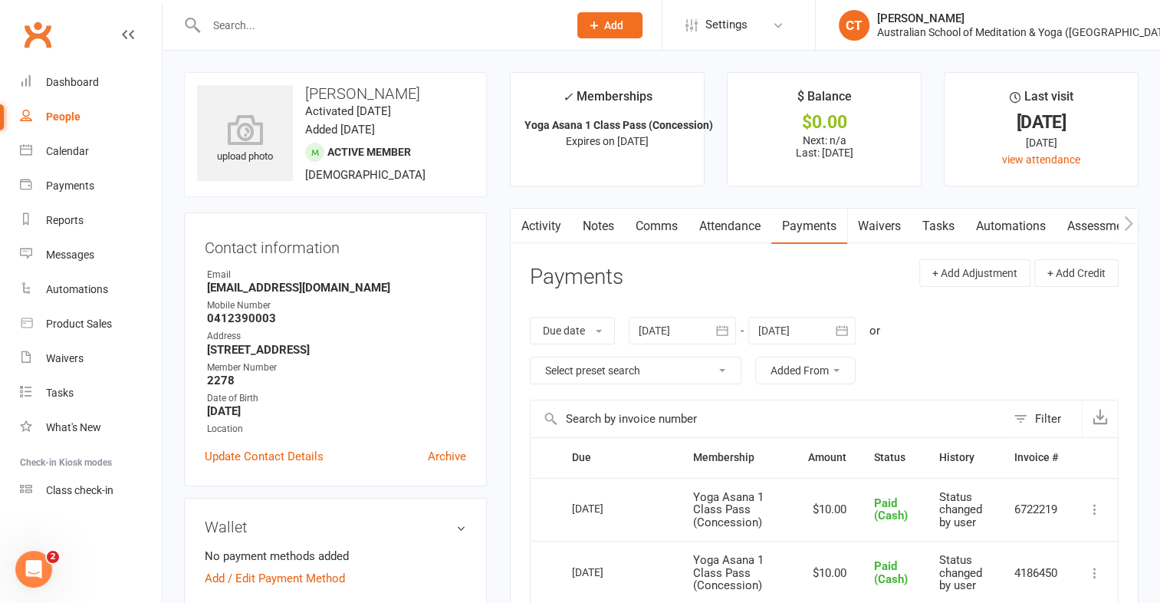
click at [444, 203] on contact-information "upload photo [PERSON_NAME] Activated [DATE] Added [DATE] Active member [DEMOGRA…" at bounding box center [335, 279] width 303 height 414
click at [57, 120] on div "People" at bounding box center [63, 116] width 34 height 12
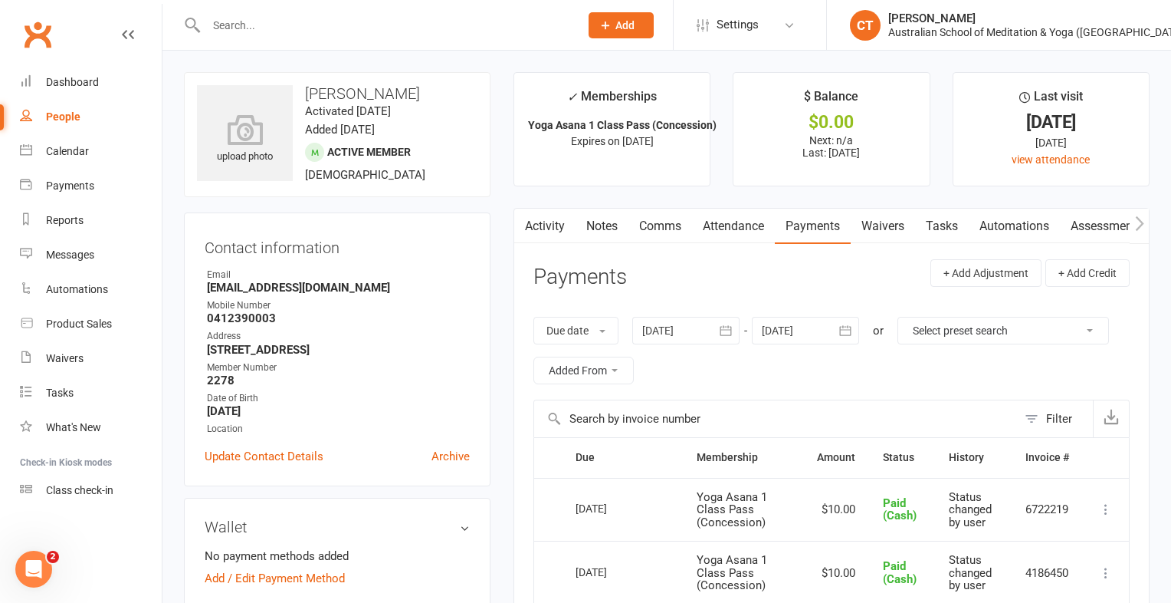
select select "100"
